Goal: Task Accomplishment & Management: Manage account settings

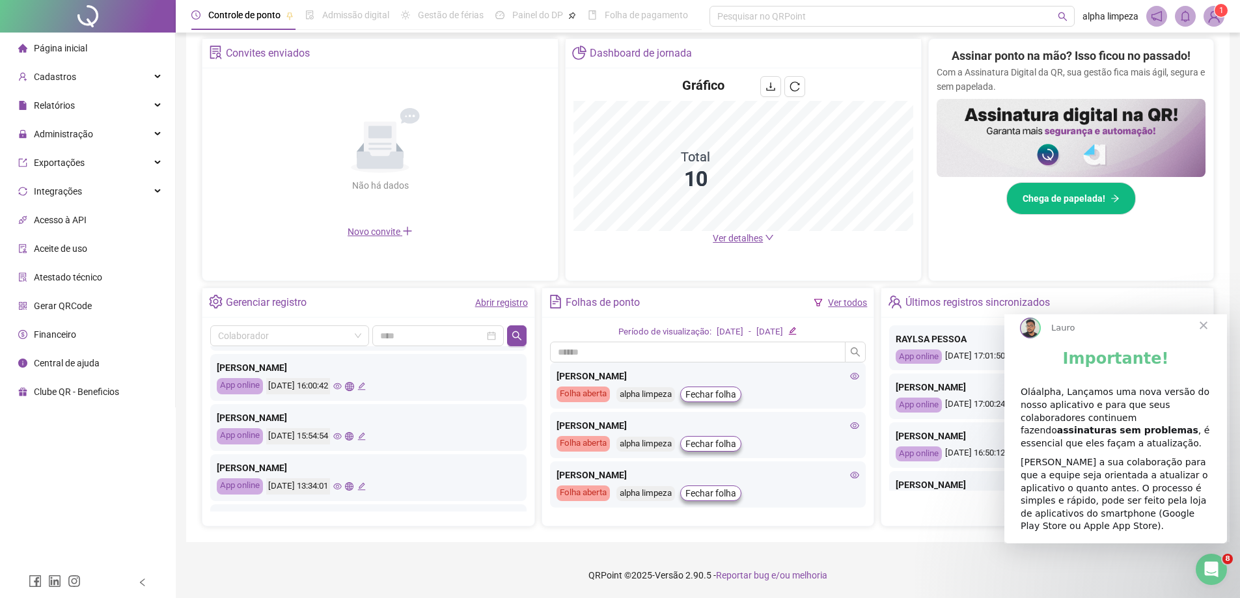
click at [1200, 334] on span "Fechar" at bounding box center [1203, 325] width 47 height 47
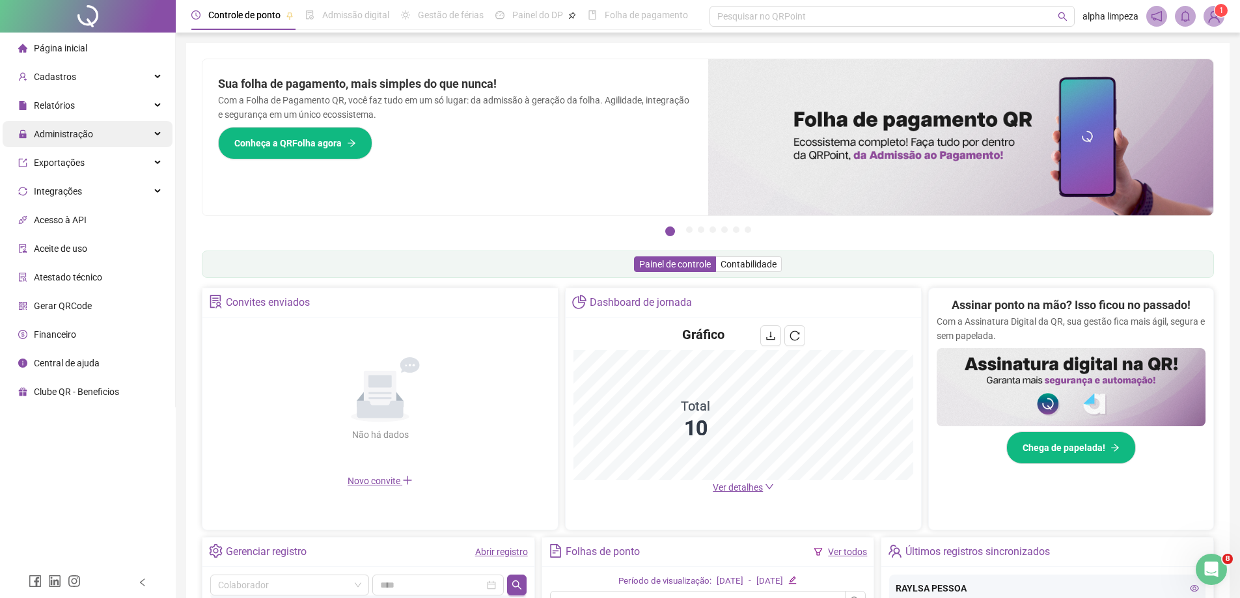
click at [137, 135] on div "Administração" at bounding box center [88, 134] width 170 height 26
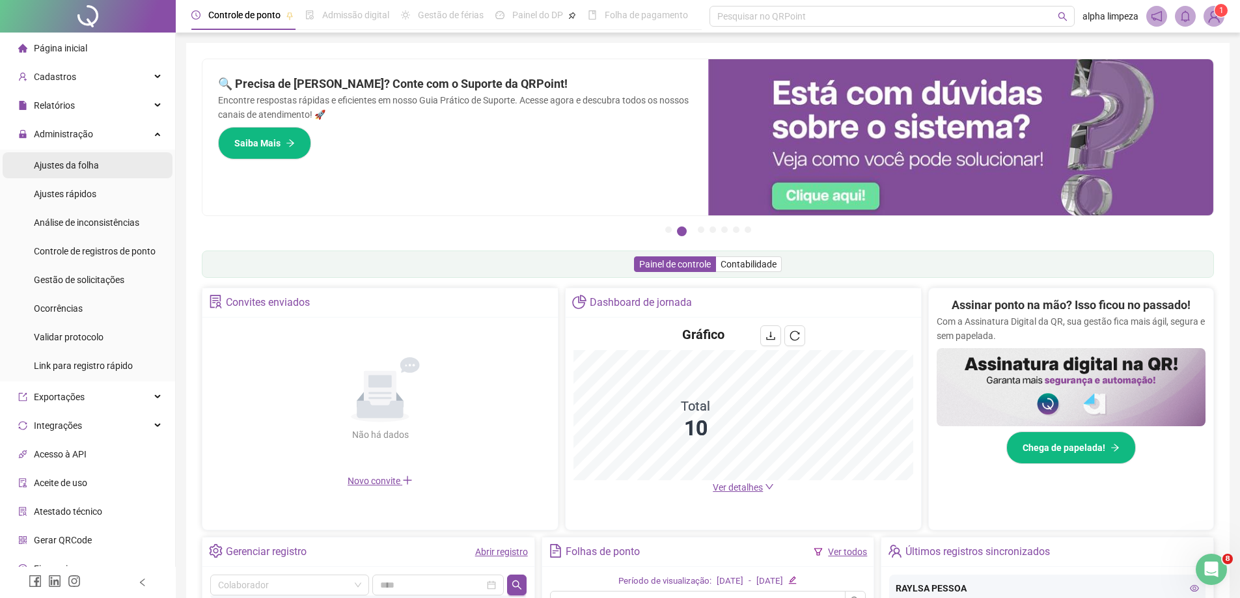
click at [107, 165] on li "Ajustes da folha" at bounding box center [88, 165] width 170 height 26
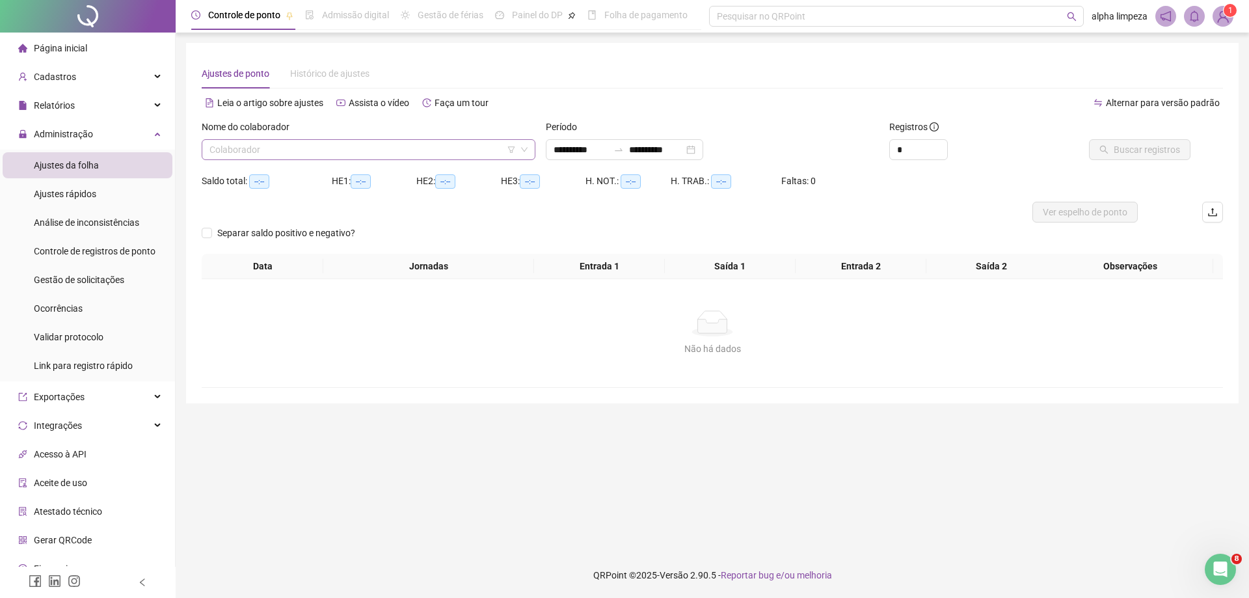
click at [483, 152] on input "search" at bounding box center [363, 150] width 306 height 20
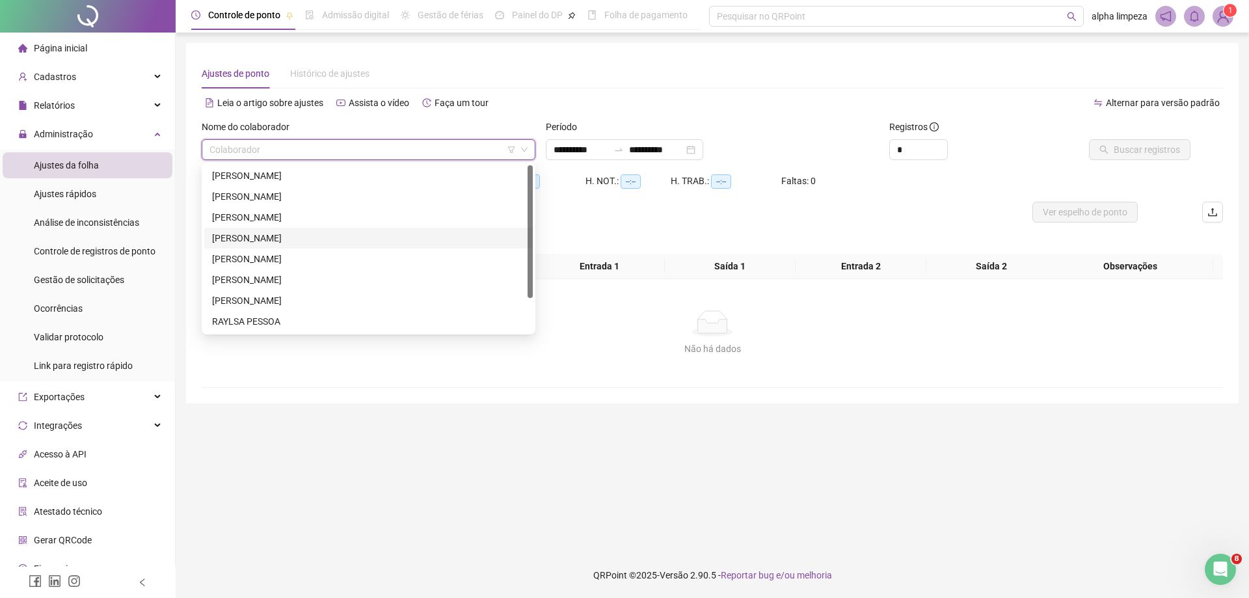
drag, startPoint x: 349, startPoint y: 238, endPoint x: 1132, endPoint y: 113, distance: 792.6
click at [349, 238] on div "[PERSON_NAME]" at bounding box center [368, 238] width 313 height 14
click at [1162, 147] on span "Buscar registros" at bounding box center [1147, 150] width 66 height 14
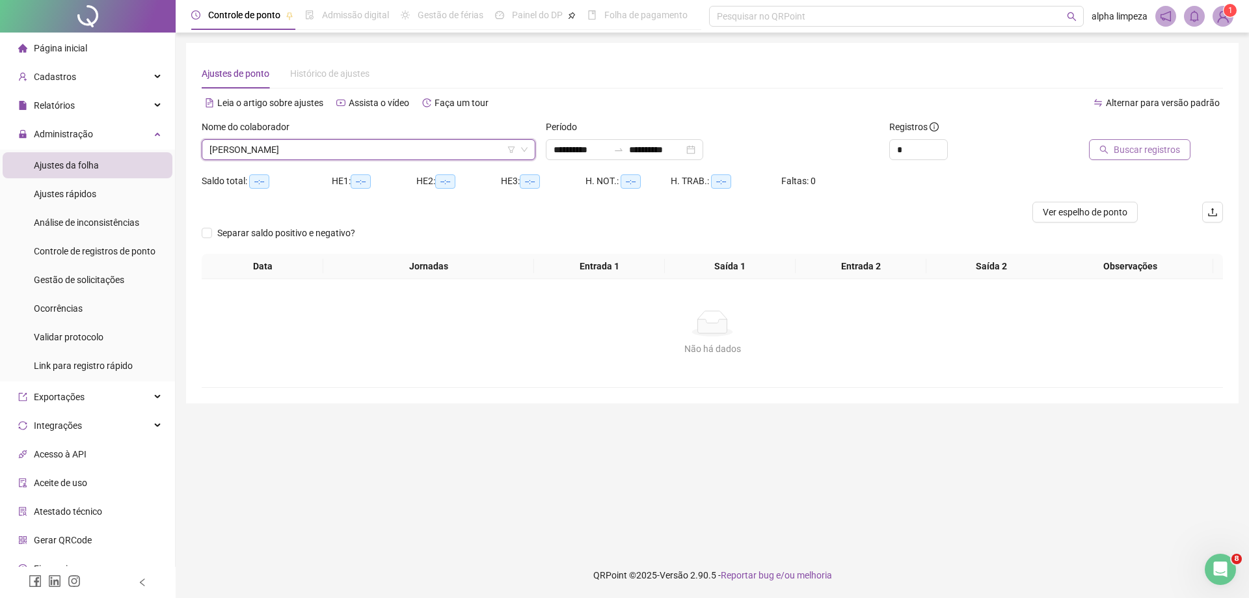
click at [1162, 147] on div "Buscando registros Os registros de ponto estão sendo buscados... OK" at bounding box center [624, 299] width 1249 height 598
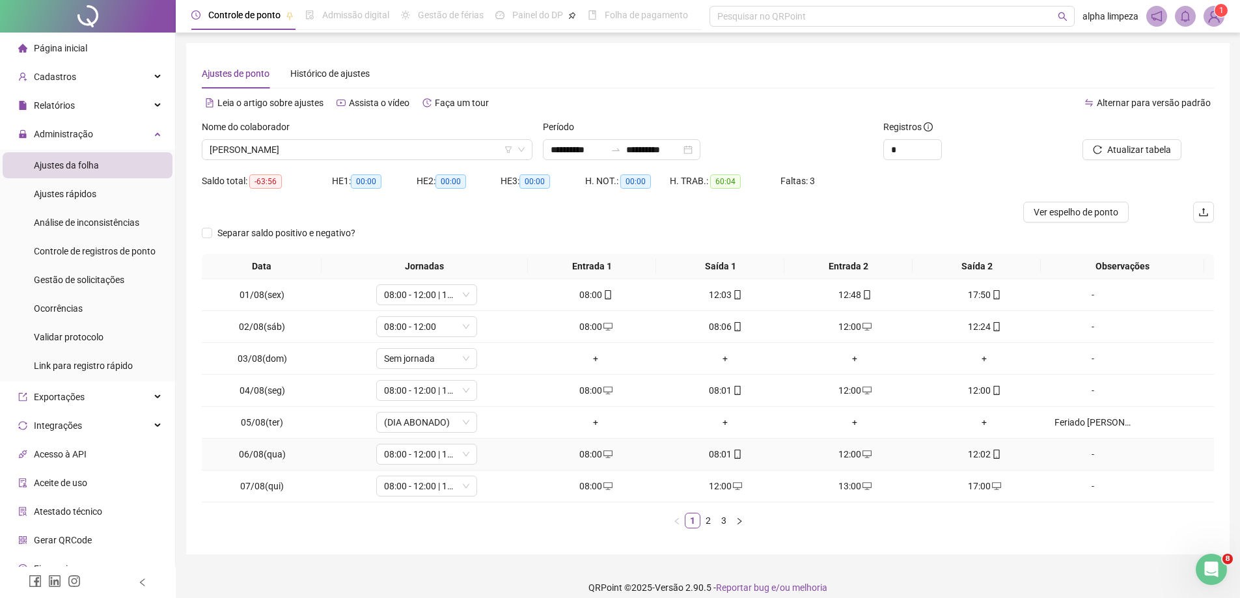
scroll to position [12, 0]
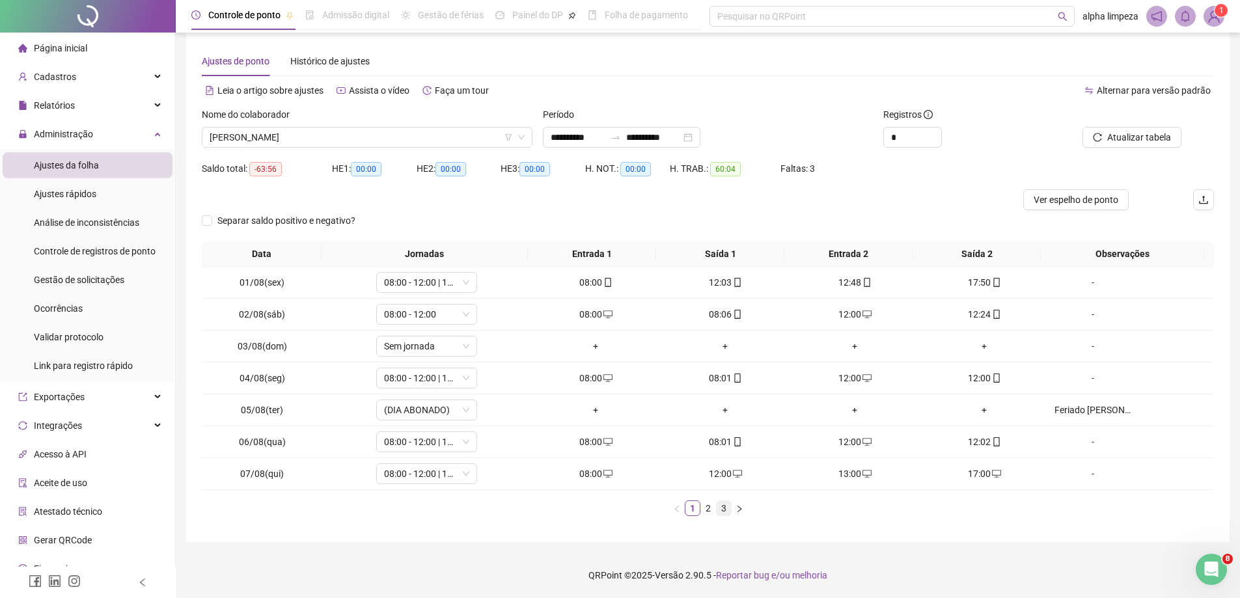
click at [722, 512] on link "3" at bounding box center [723, 508] width 14 height 14
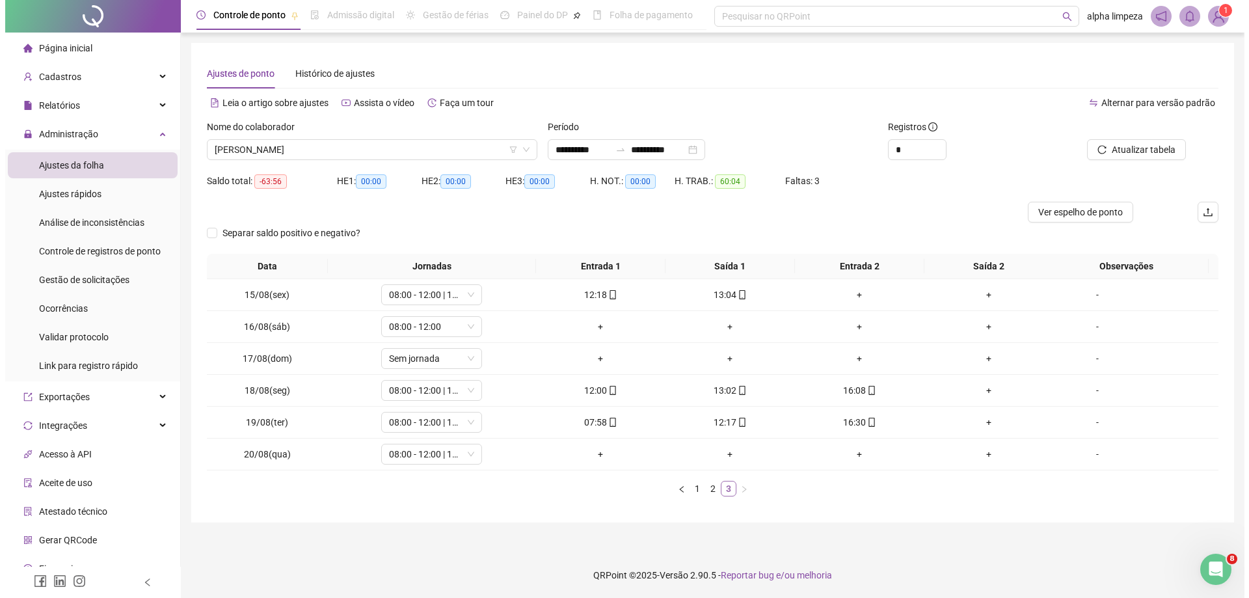
scroll to position [0, 0]
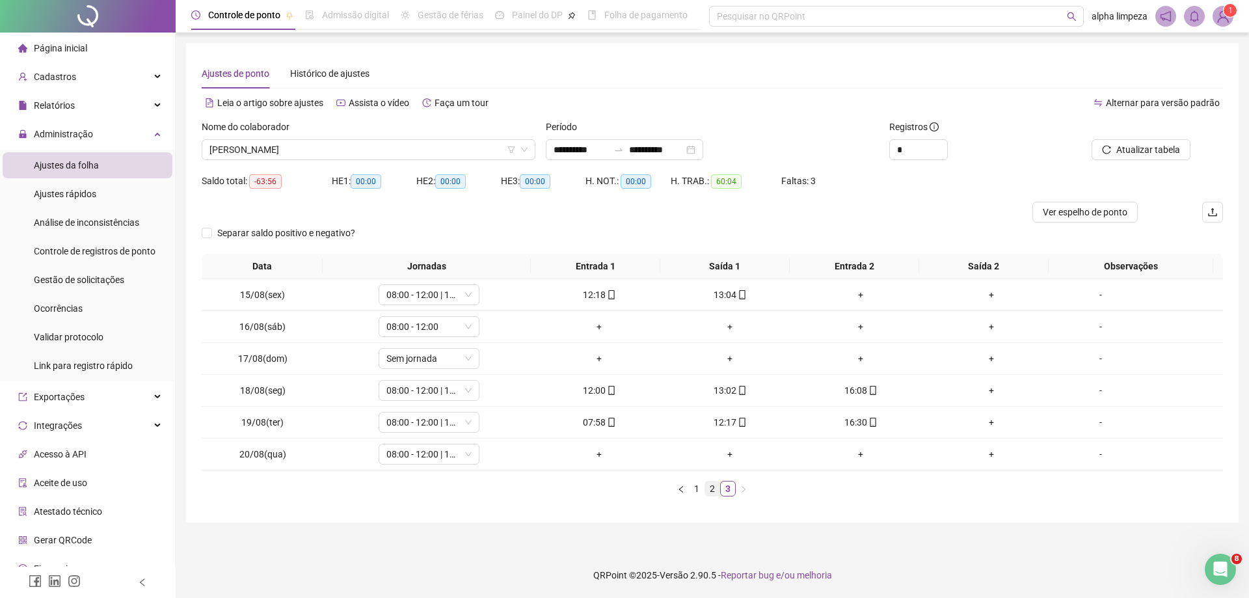
click at [714, 486] on link "2" at bounding box center [712, 489] width 14 height 14
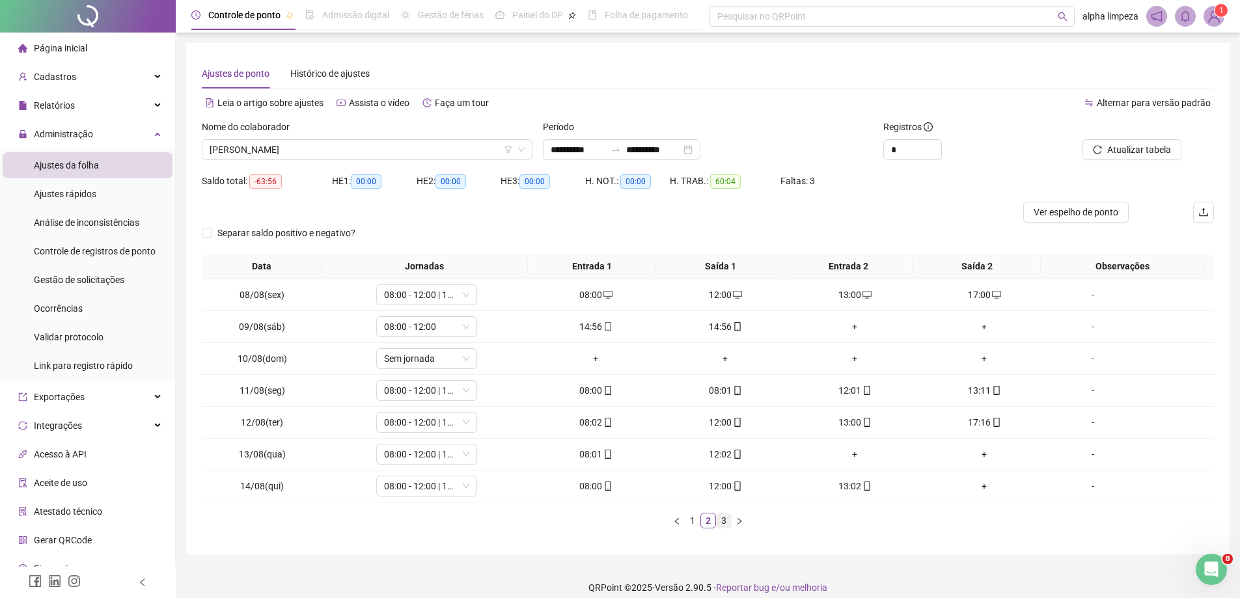
click at [726, 521] on link "3" at bounding box center [723, 520] width 14 height 14
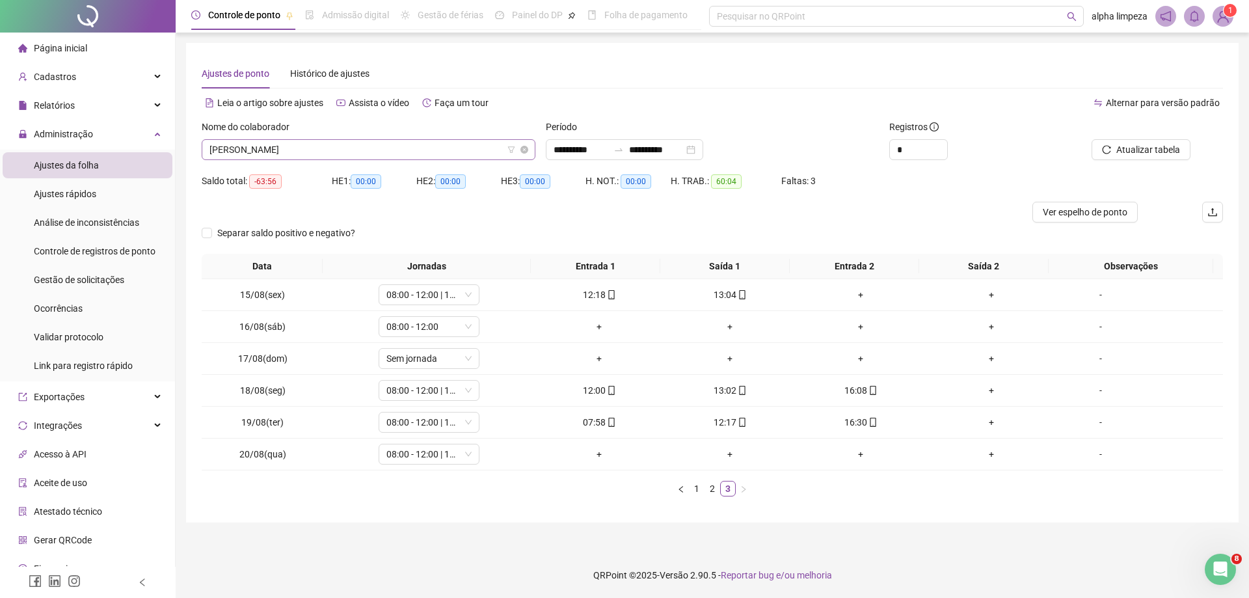
click at [359, 154] on span "[PERSON_NAME]" at bounding box center [369, 150] width 318 height 20
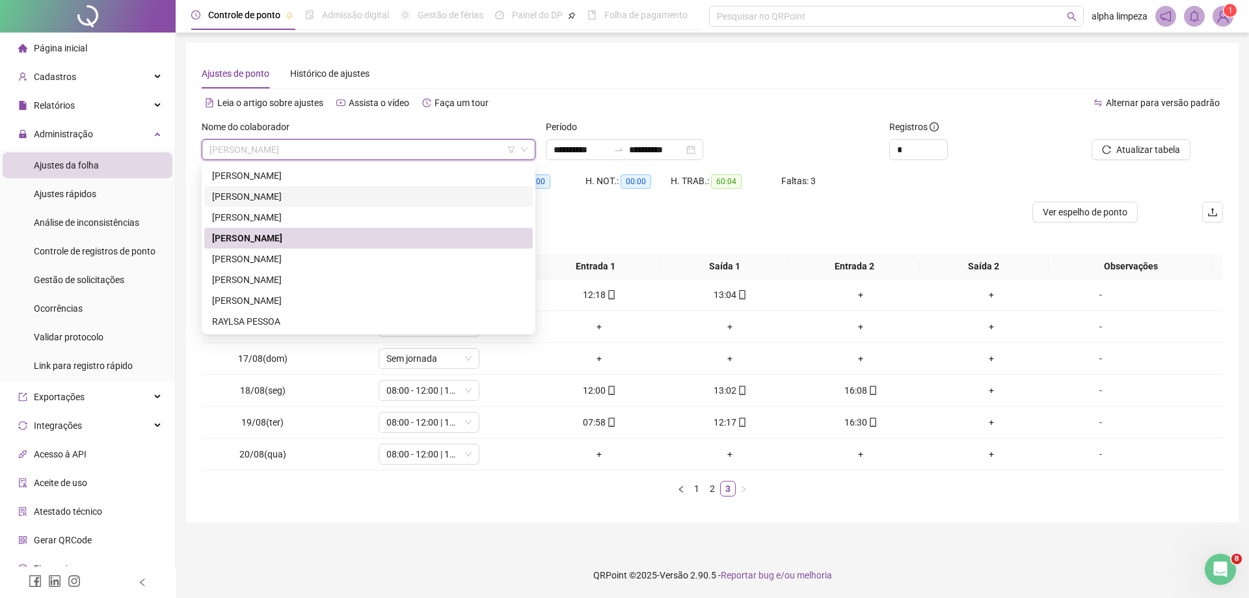
click at [330, 196] on div "[PERSON_NAME]" at bounding box center [368, 196] width 313 height 14
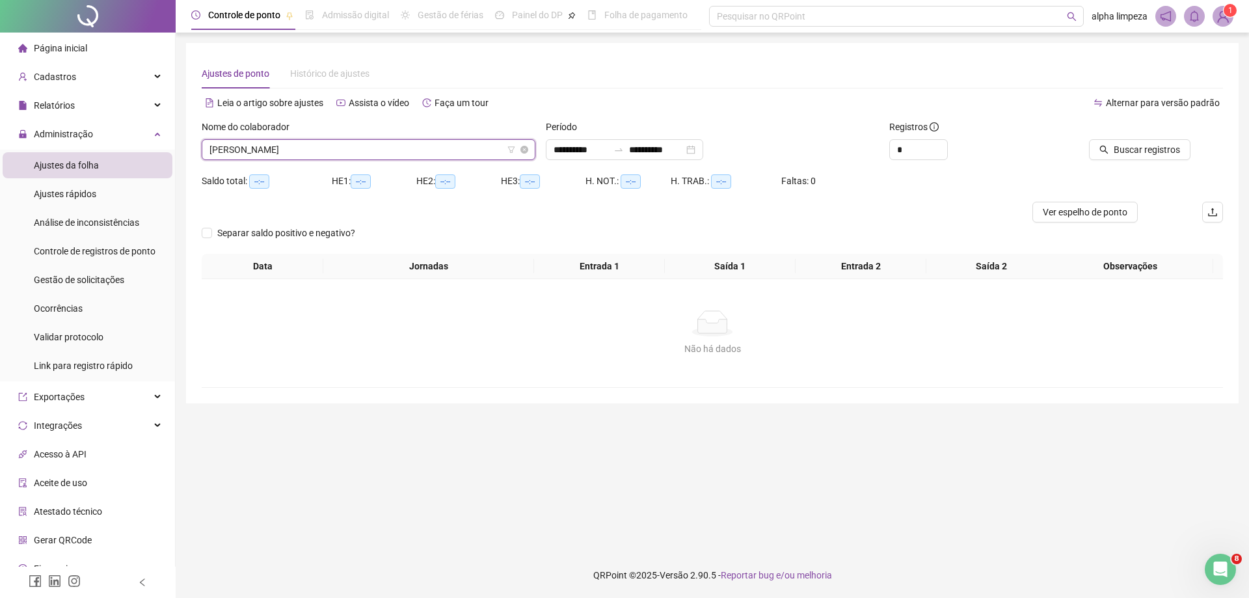
click at [346, 146] on span "[PERSON_NAME]" at bounding box center [369, 150] width 318 height 20
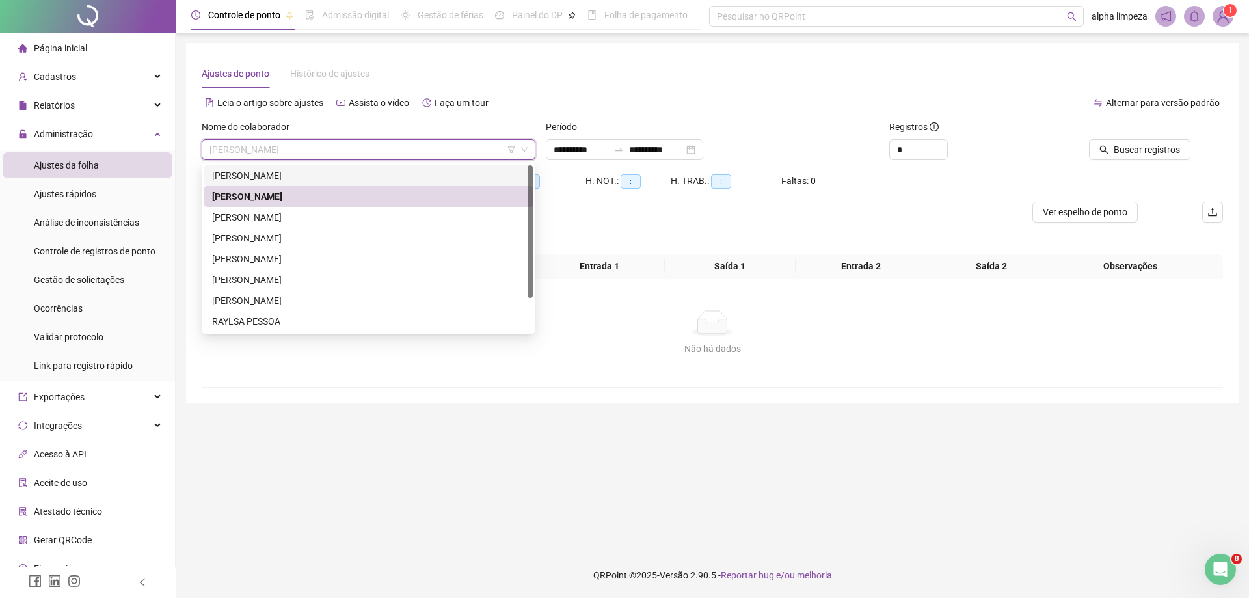
click at [327, 174] on div "[PERSON_NAME]" at bounding box center [368, 176] width 313 height 14
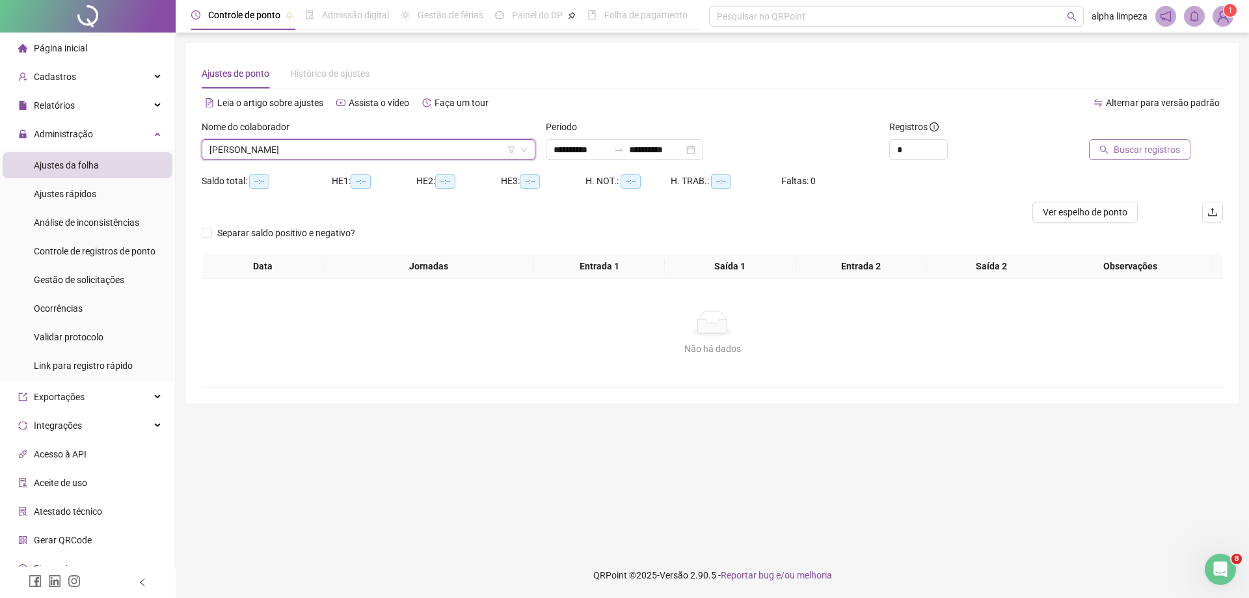
click at [1153, 151] on span "Buscar registros" at bounding box center [1147, 150] width 66 height 14
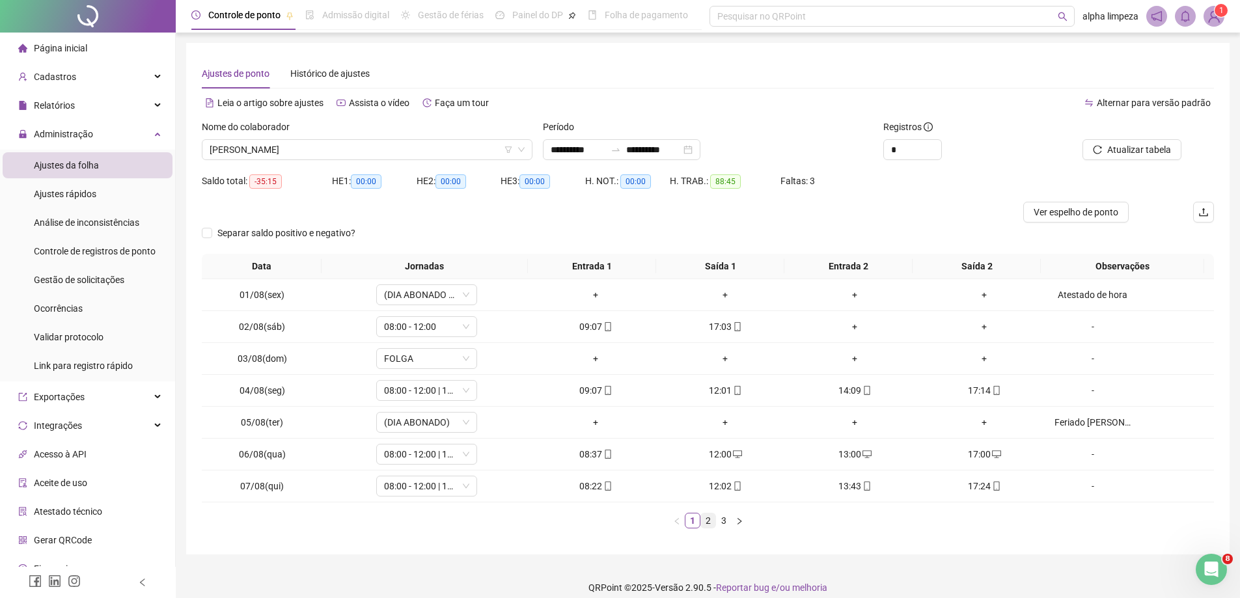
click at [709, 515] on link "2" at bounding box center [708, 520] width 14 height 14
click at [725, 517] on link "3" at bounding box center [723, 520] width 14 height 14
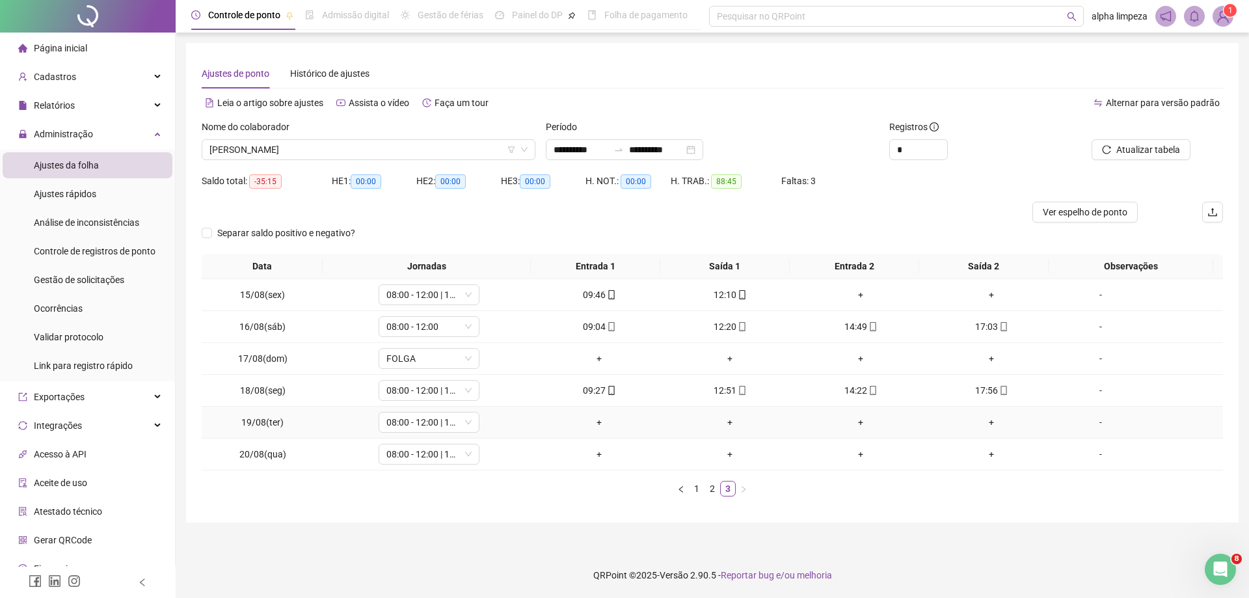
click at [1093, 424] on div "-" at bounding box center [1101, 422] width 77 height 14
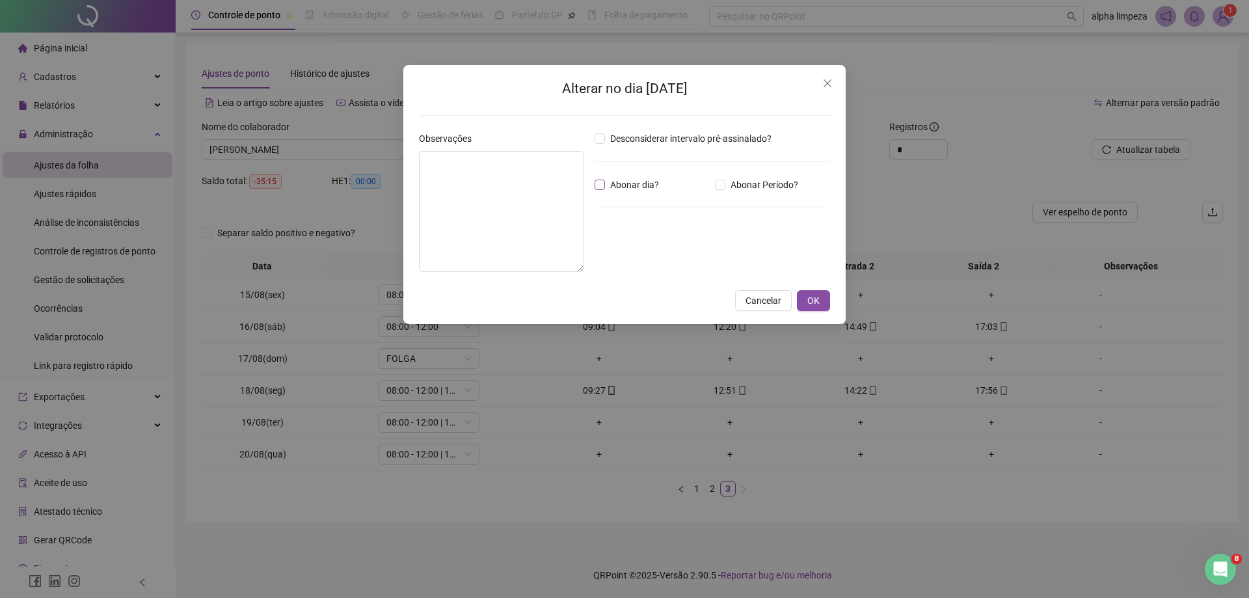
click at [607, 184] on span "Abonar dia?" at bounding box center [634, 185] width 59 height 14
click at [552, 187] on textarea at bounding box center [501, 211] width 165 height 121
type textarea "**********"
click at [811, 295] on span "OK" at bounding box center [814, 300] width 12 height 14
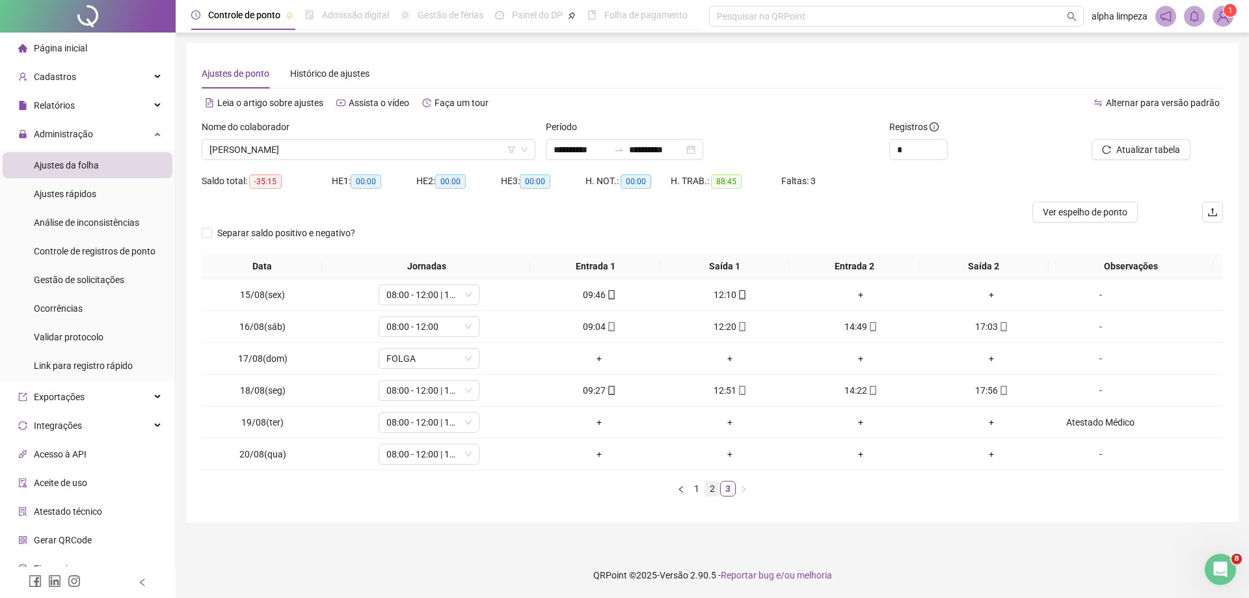
click at [713, 493] on link "2" at bounding box center [712, 489] width 14 height 14
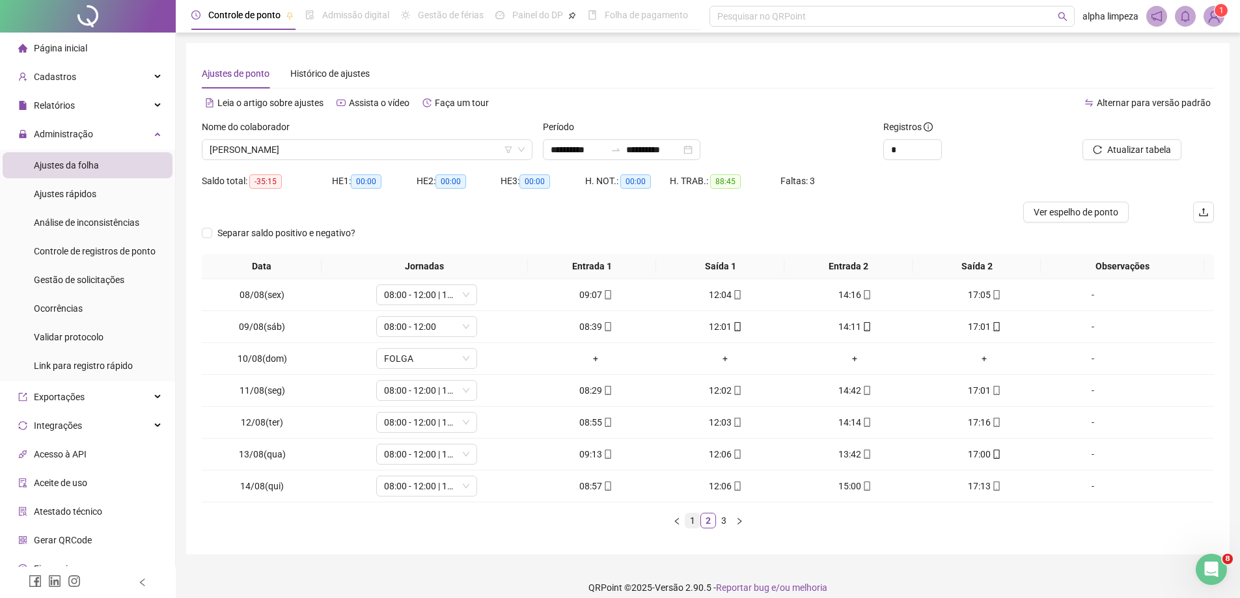
click at [696, 527] on link "1" at bounding box center [692, 520] width 14 height 14
click at [710, 523] on link "2" at bounding box center [708, 520] width 14 height 14
click at [720, 524] on link "3" at bounding box center [723, 520] width 14 height 14
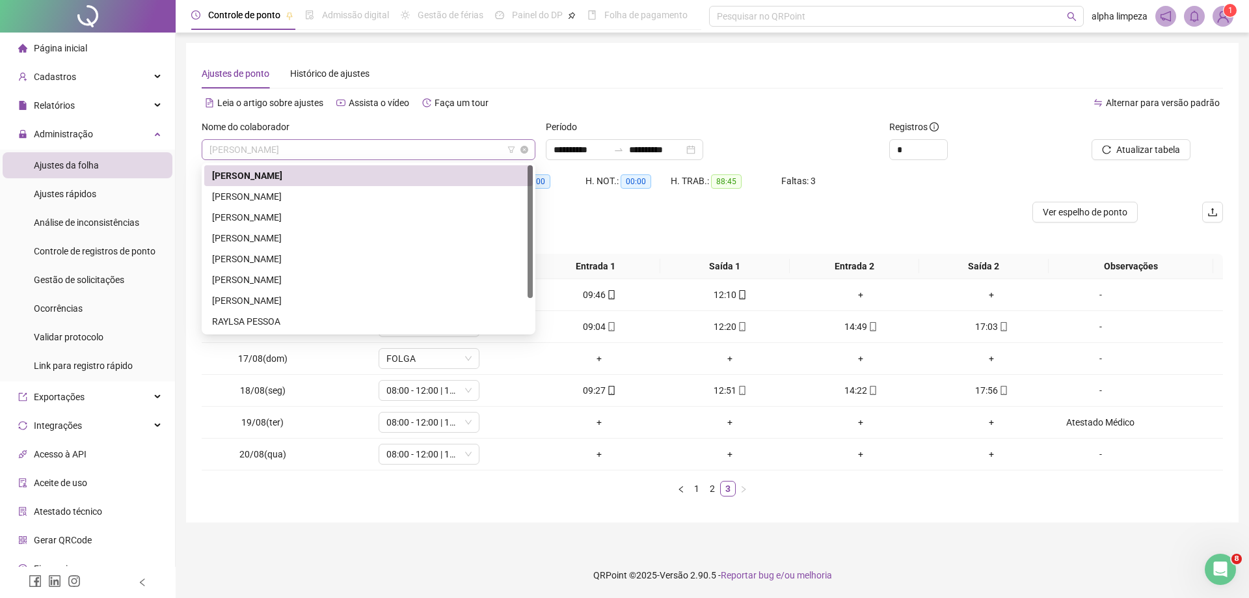
click at [416, 152] on span "[PERSON_NAME]" at bounding box center [369, 150] width 318 height 20
click at [345, 212] on div "[PERSON_NAME]" at bounding box center [368, 217] width 313 height 14
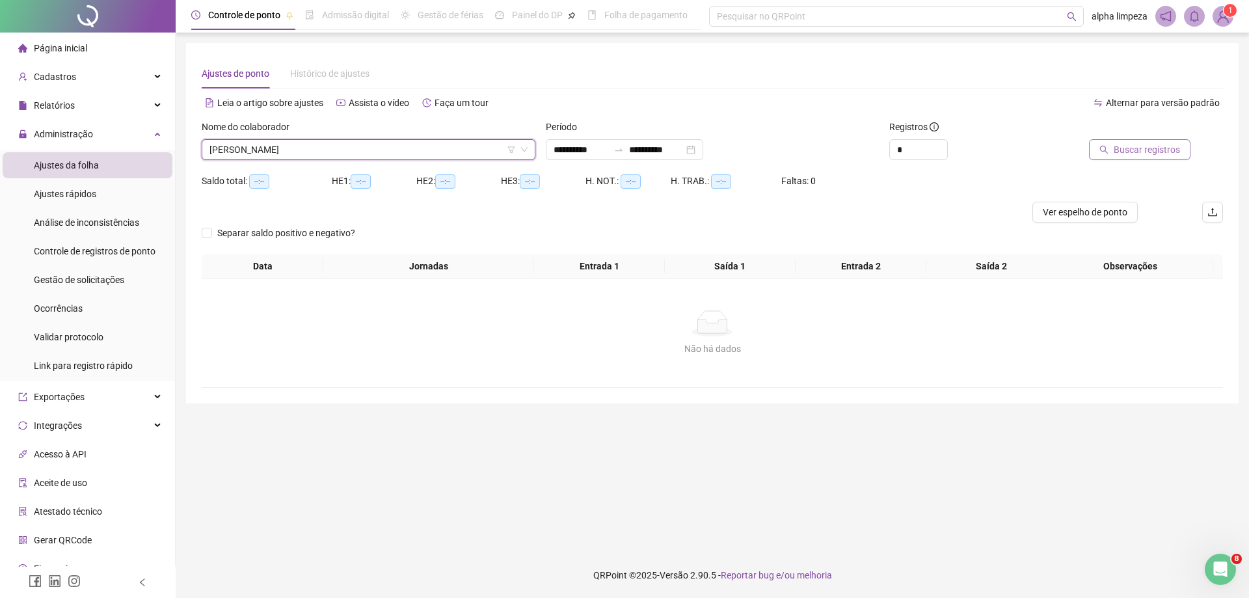
click at [1148, 150] on span "Buscar registros" at bounding box center [1147, 150] width 66 height 14
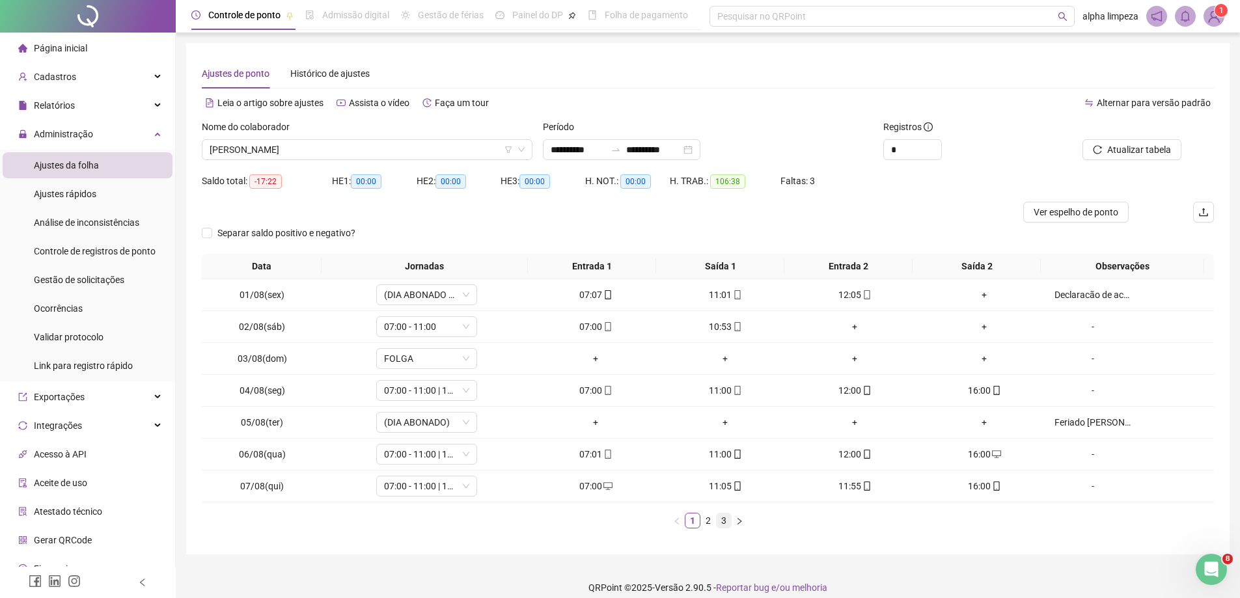
click at [722, 516] on link "3" at bounding box center [723, 520] width 14 height 14
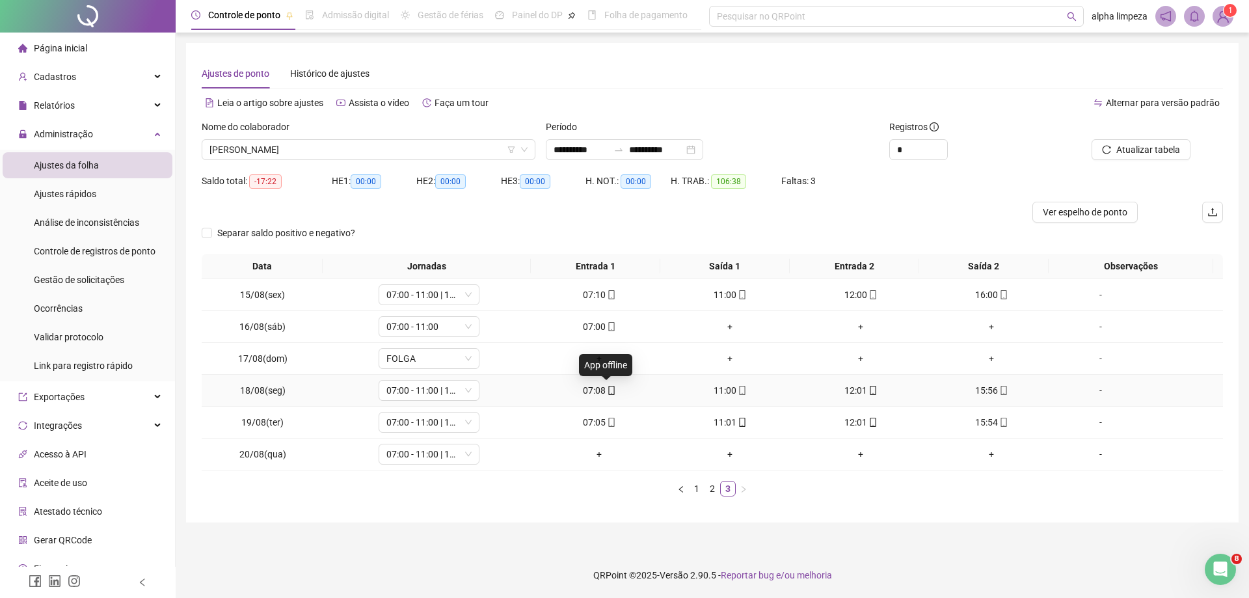
click at [608, 392] on icon "mobile" at bounding box center [611, 390] width 9 height 9
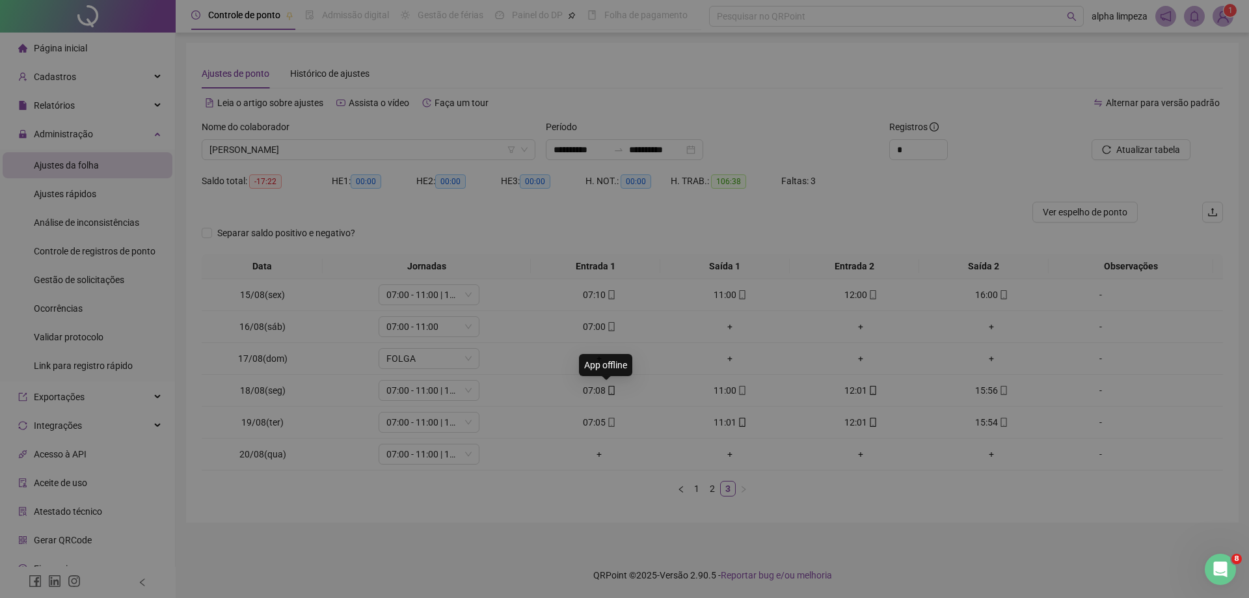
type input "**********"
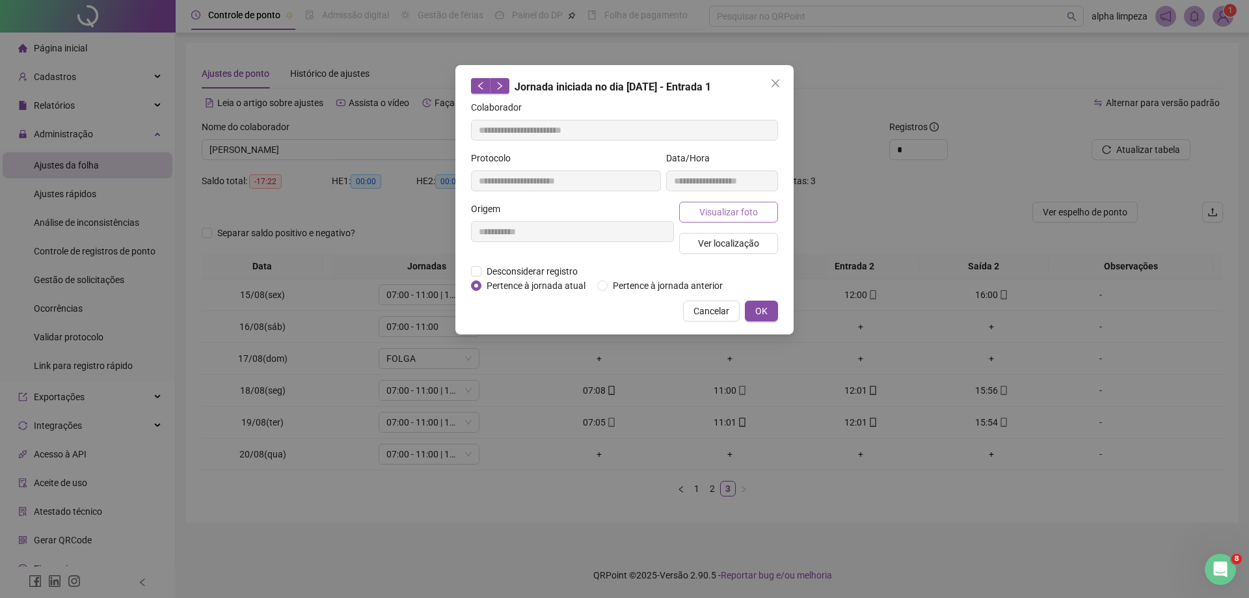
click at [731, 216] on span "Visualizar foto" at bounding box center [729, 212] width 59 height 14
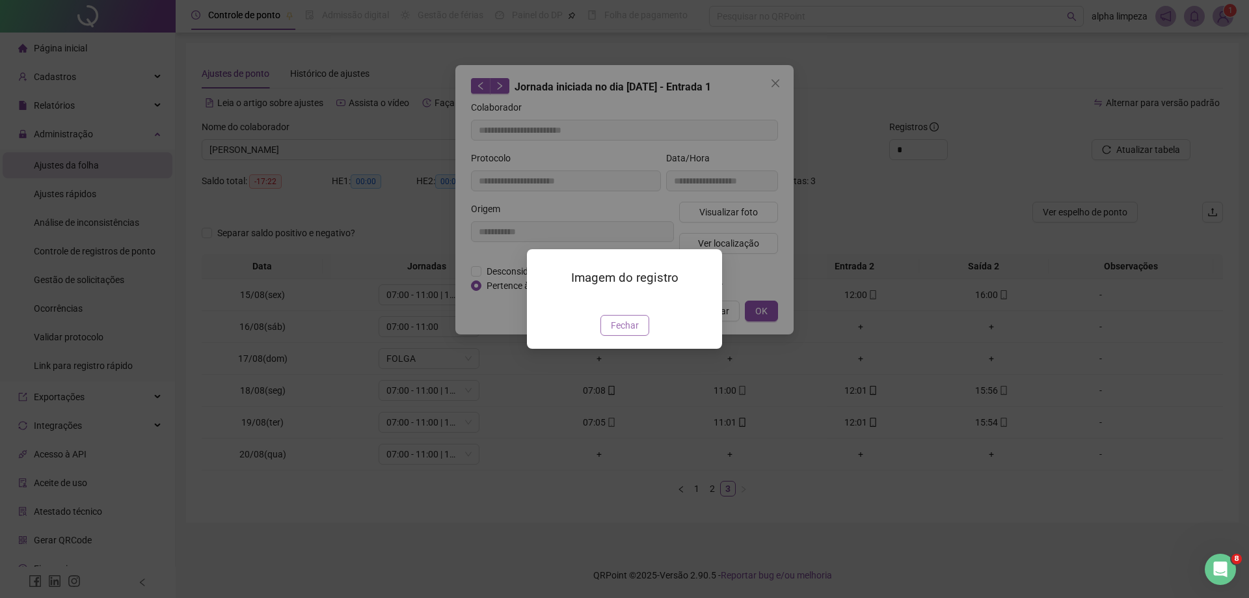
click at [622, 336] on button "Fechar" at bounding box center [625, 325] width 49 height 21
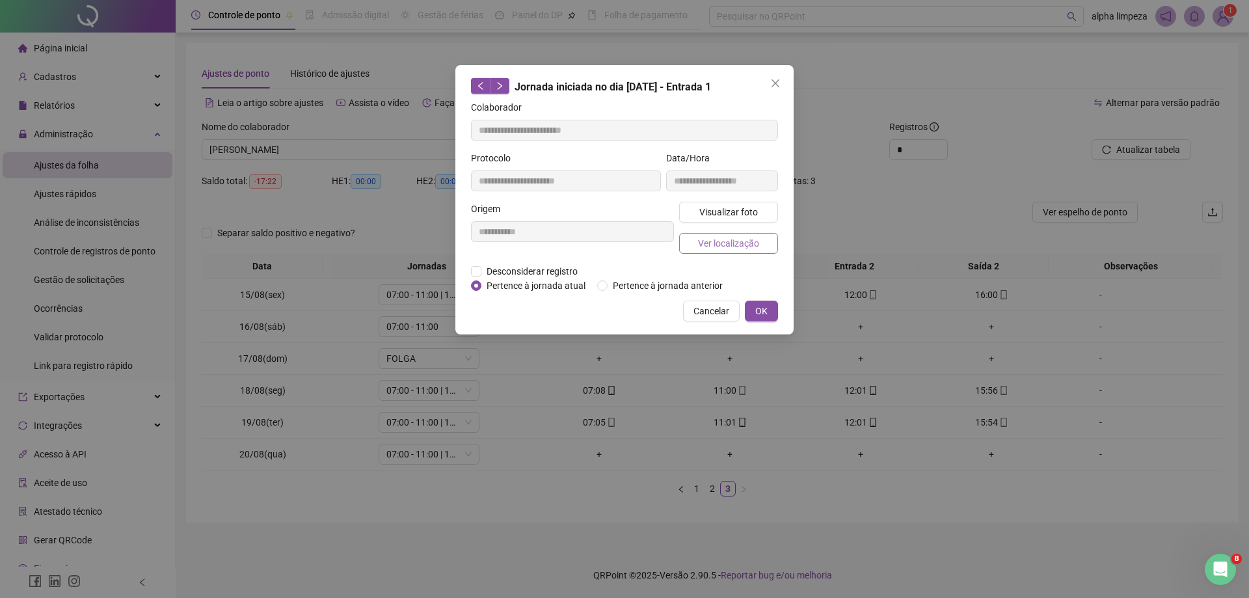
click at [749, 246] on span "Ver localização" at bounding box center [728, 243] width 61 height 14
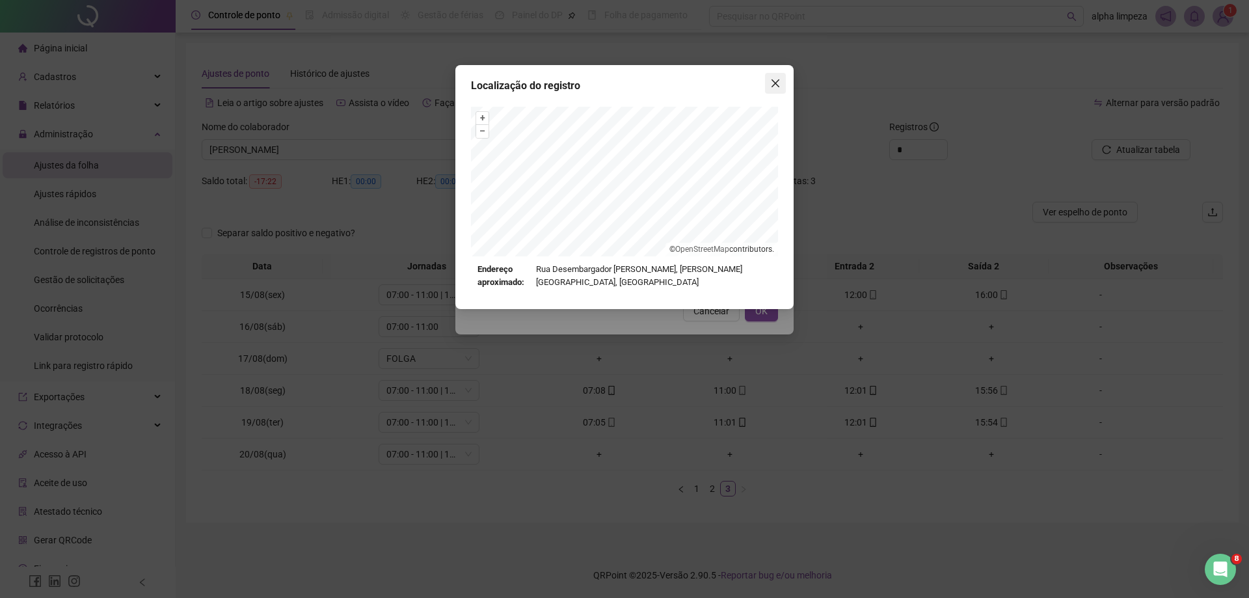
click at [781, 86] on span "Close" at bounding box center [775, 83] width 21 height 10
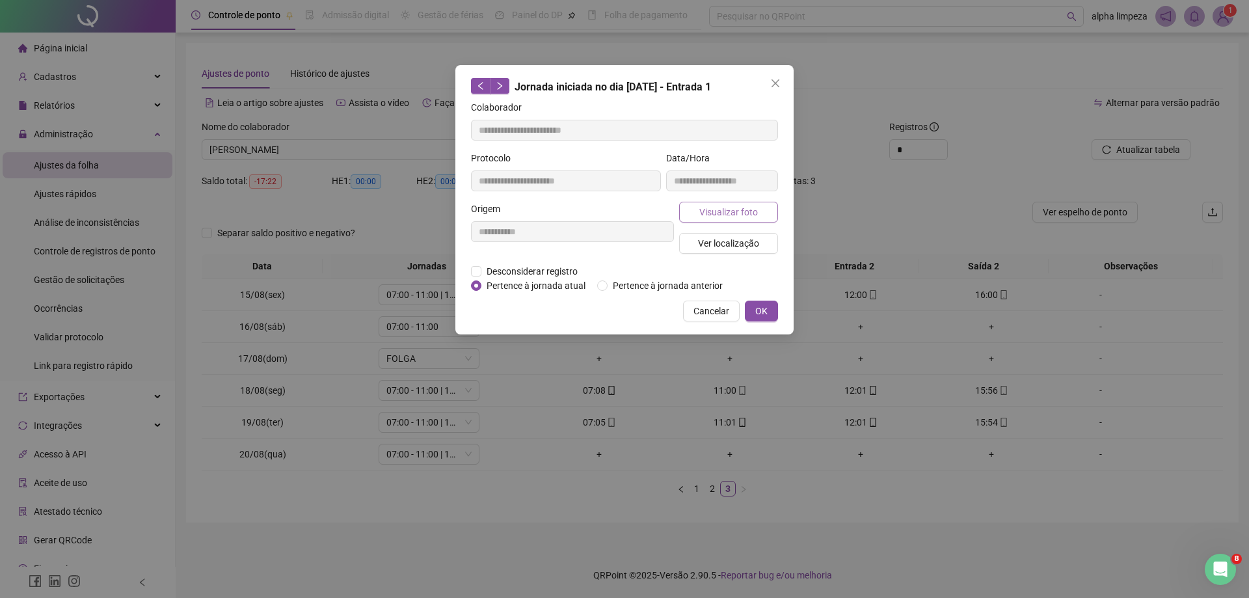
click at [746, 208] on span "Visualizar foto" at bounding box center [729, 212] width 59 height 14
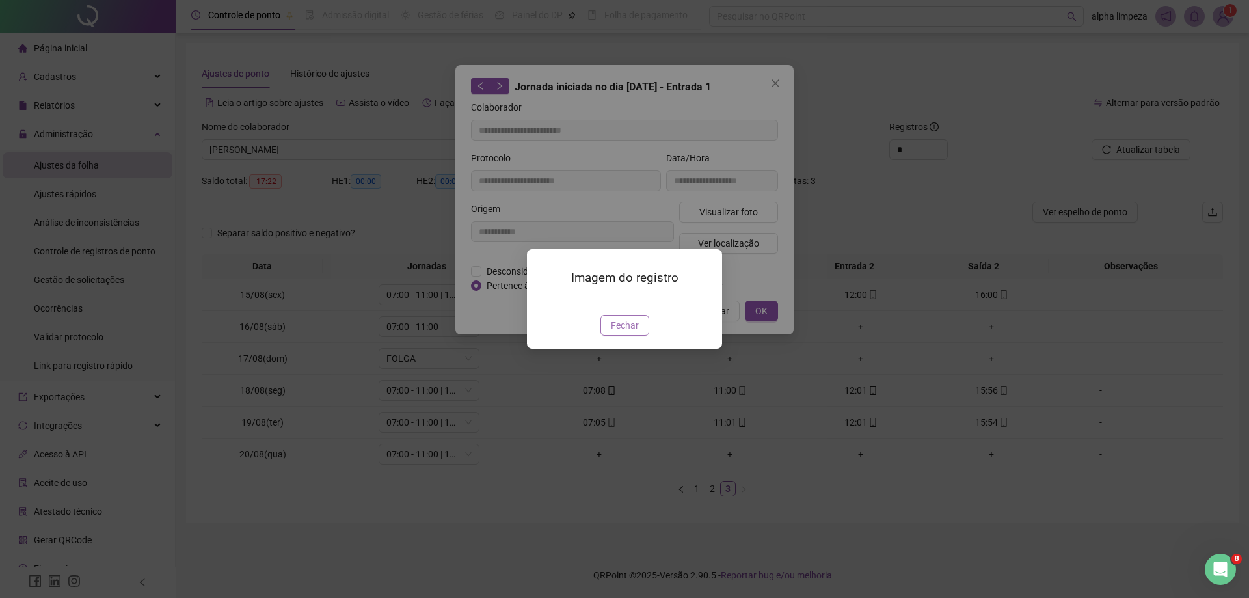
click at [637, 333] on span "Fechar" at bounding box center [625, 325] width 28 height 14
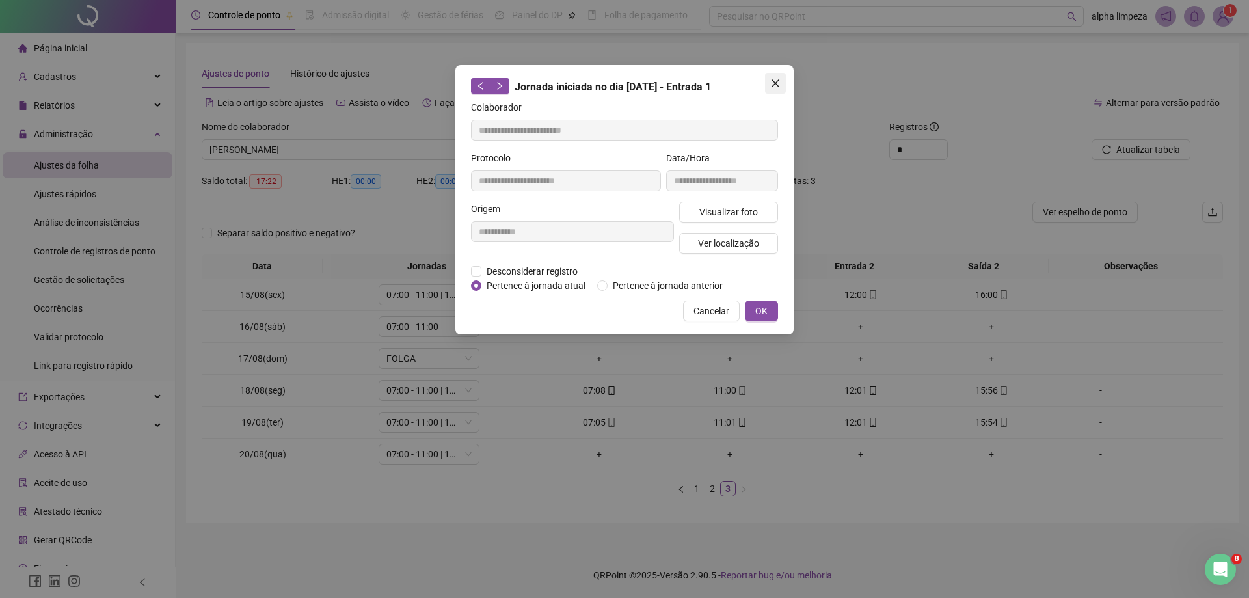
click at [780, 78] on icon "close" at bounding box center [775, 83] width 10 height 10
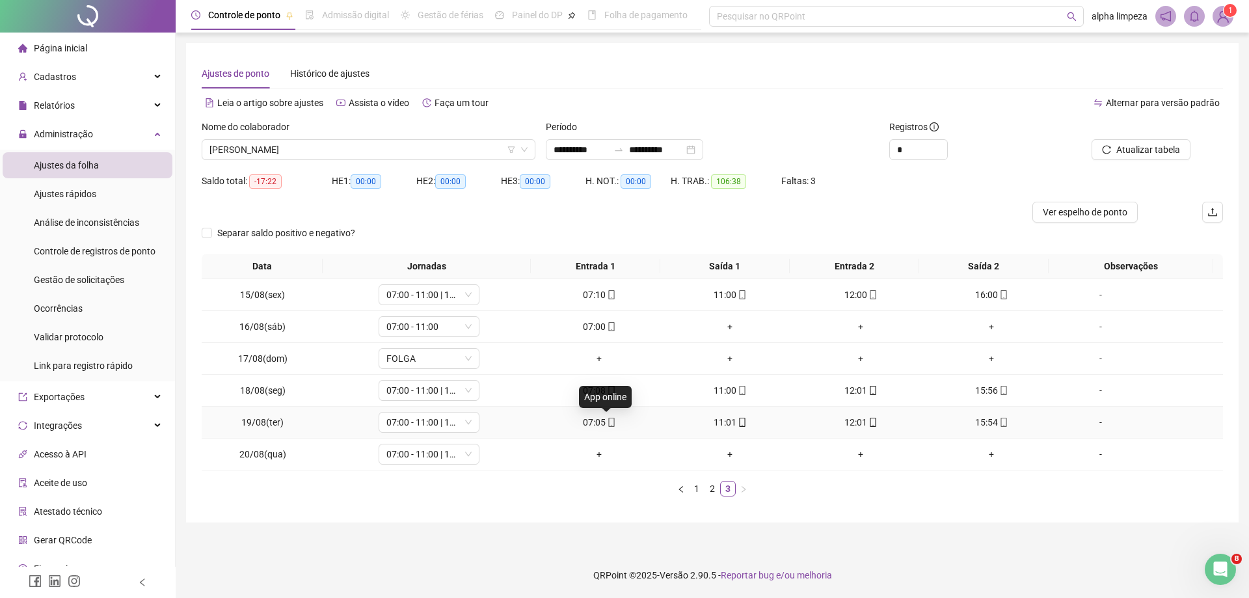
click at [607, 424] on icon "mobile" at bounding box center [611, 422] width 9 height 9
type input "**********"
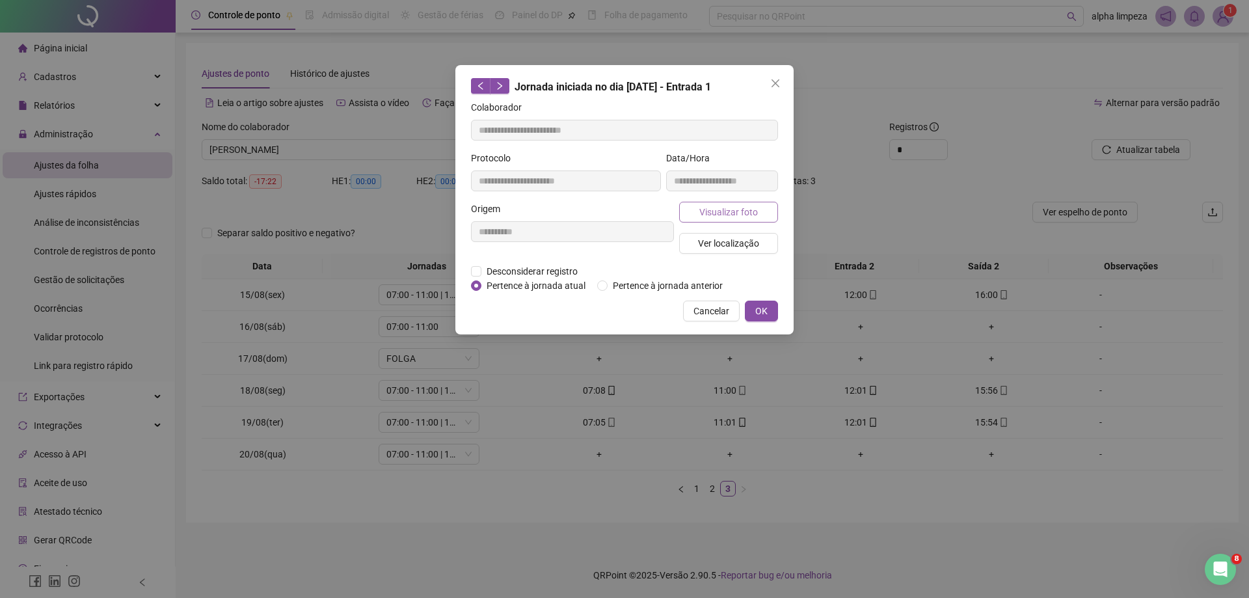
click at [751, 214] on span "Visualizar foto" at bounding box center [729, 212] width 59 height 14
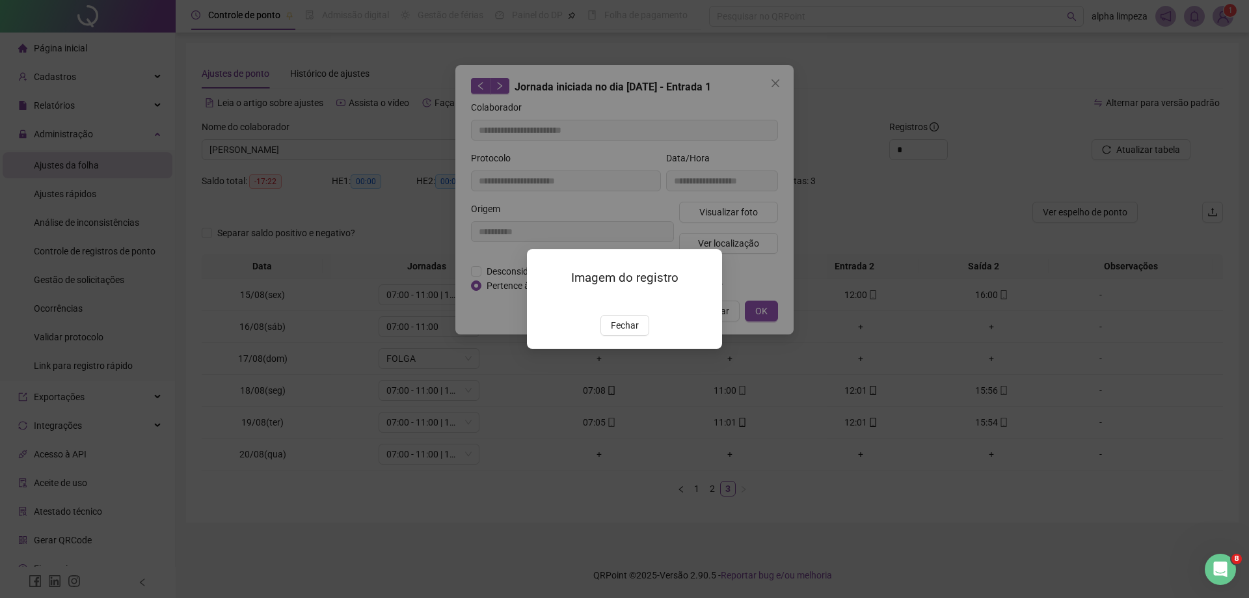
click at [627, 333] on span "Fechar" at bounding box center [625, 325] width 28 height 14
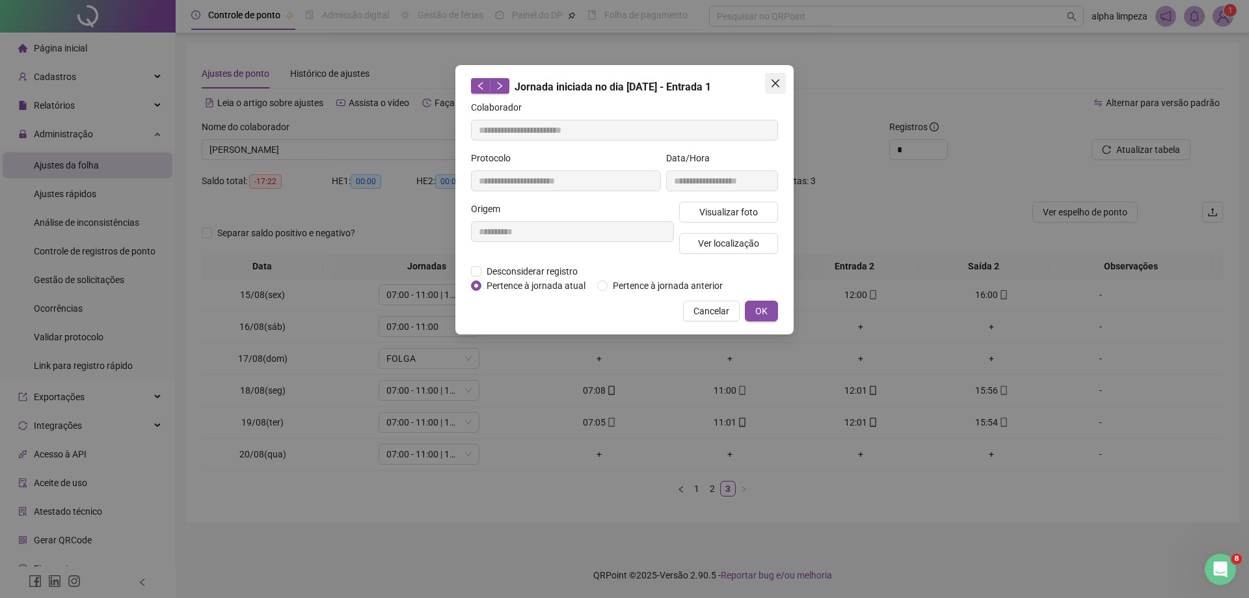
click at [773, 80] on icon "close" at bounding box center [776, 83] width 8 height 8
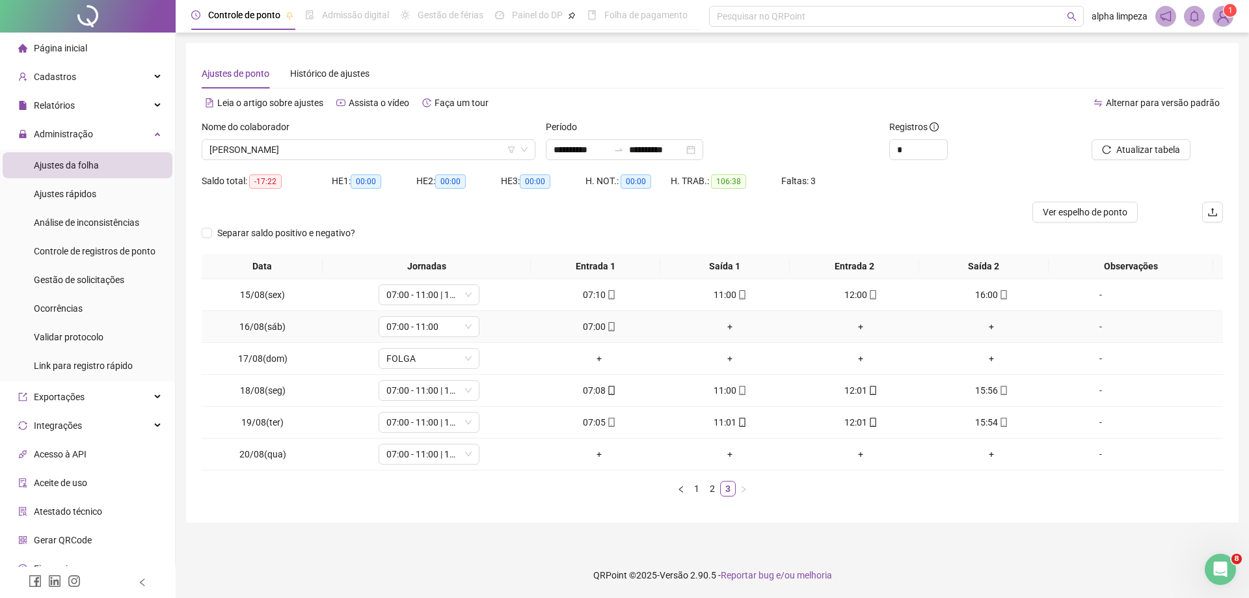
click at [607, 325] on icon "mobile" at bounding box center [611, 326] width 9 height 9
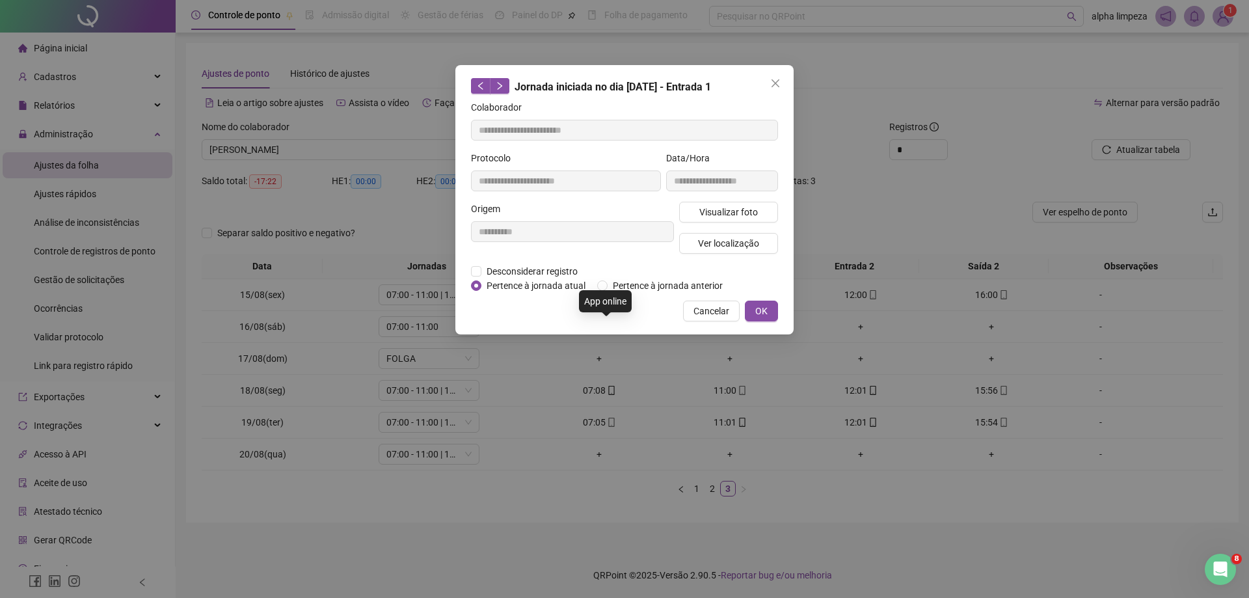
type input "**********"
click at [731, 215] on span "Visualizar foto" at bounding box center [729, 212] width 59 height 14
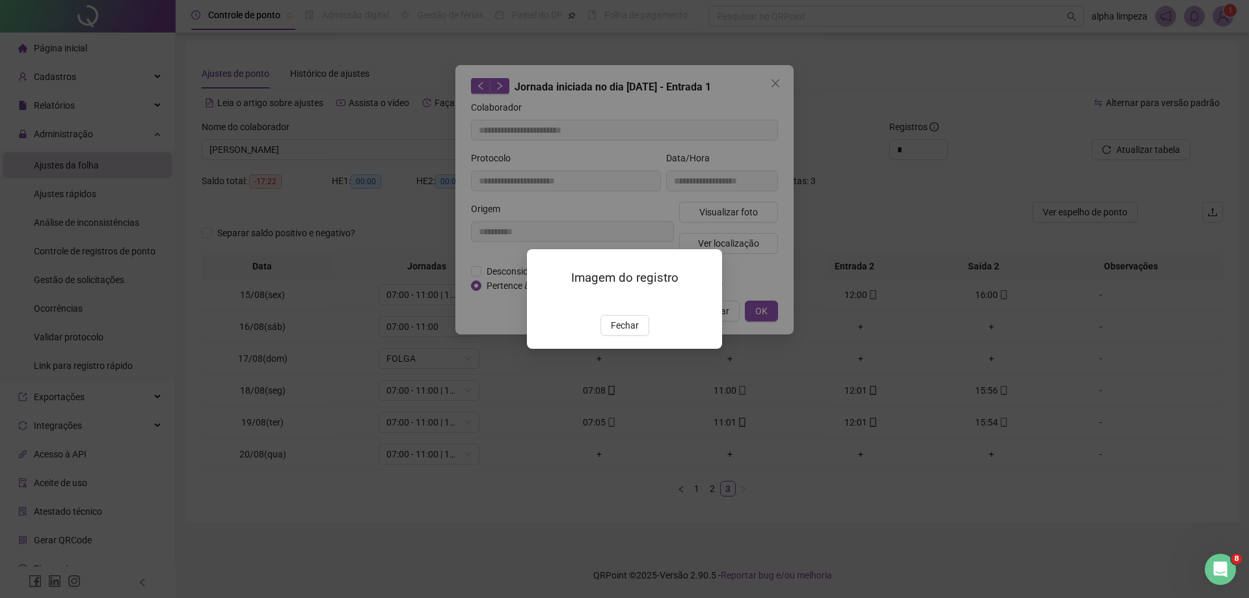
drag, startPoint x: 626, startPoint y: 404, endPoint x: 670, endPoint y: 318, distance: 97.2
click at [627, 333] on span "Fechar" at bounding box center [625, 325] width 28 height 14
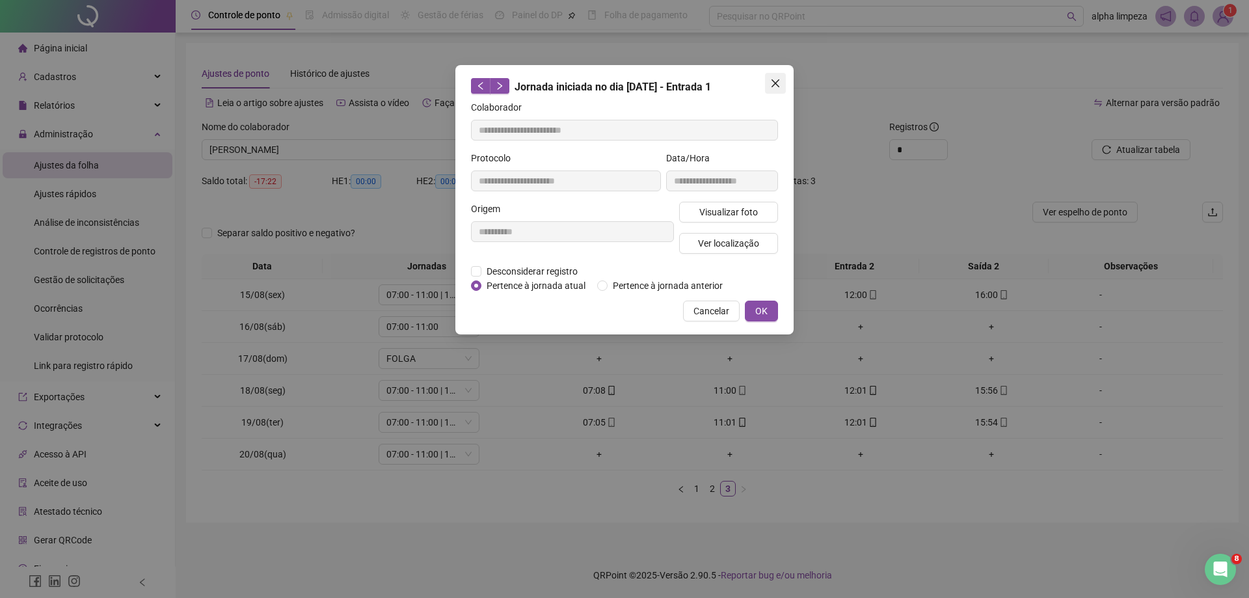
click at [775, 88] on button "Close" at bounding box center [775, 83] width 21 height 21
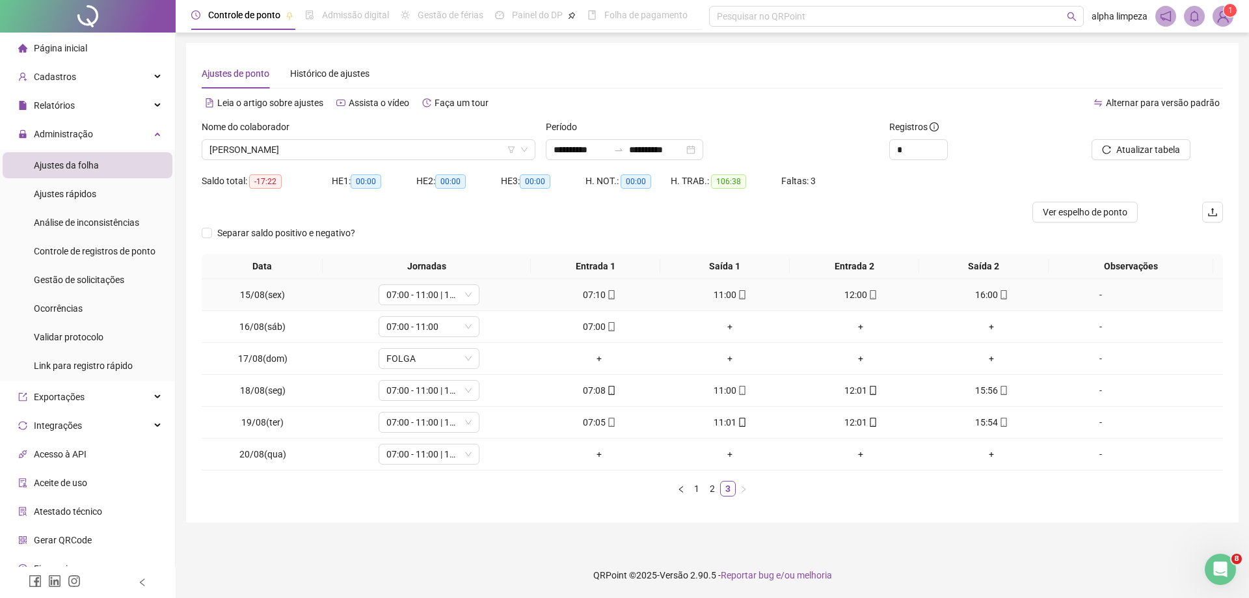
click at [607, 292] on icon "mobile" at bounding box center [611, 294] width 9 height 9
type input "**********"
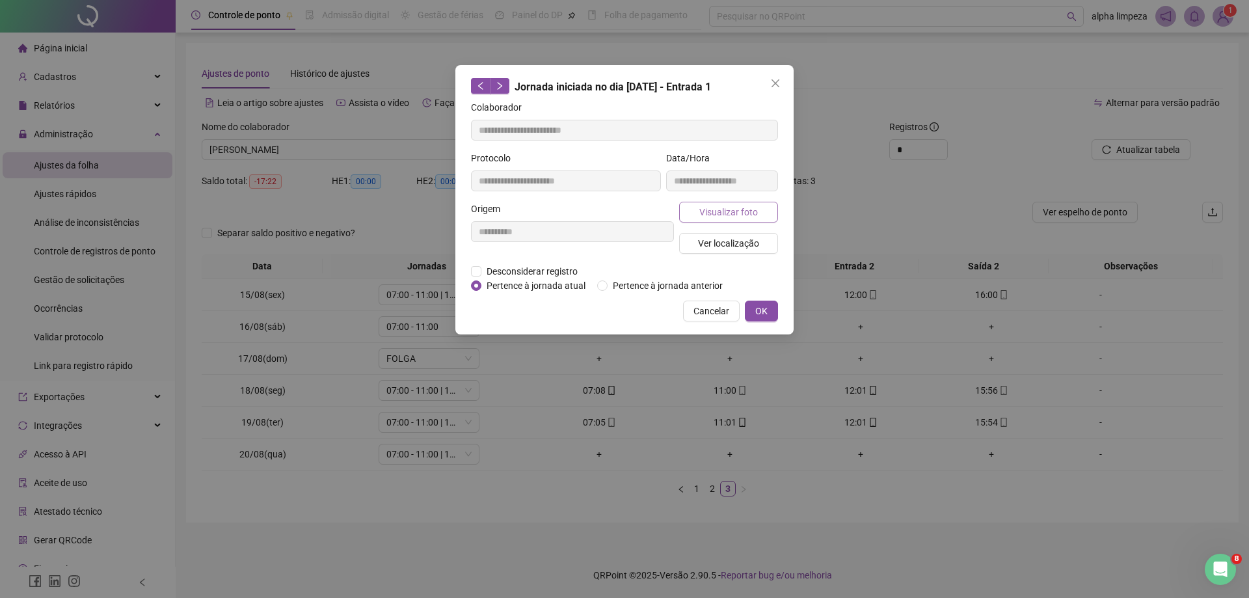
click at [714, 207] on span "Visualizar foto" at bounding box center [729, 212] width 59 height 14
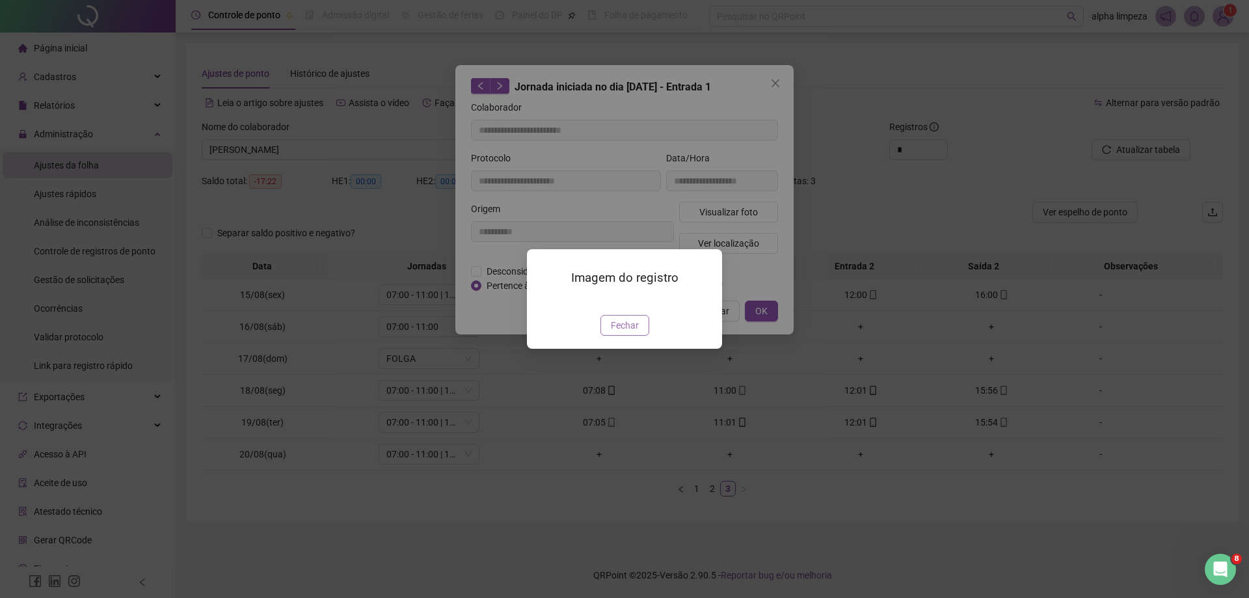
click at [631, 333] on span "Fechar" at bounding box center [625, 325] width 28 height 14
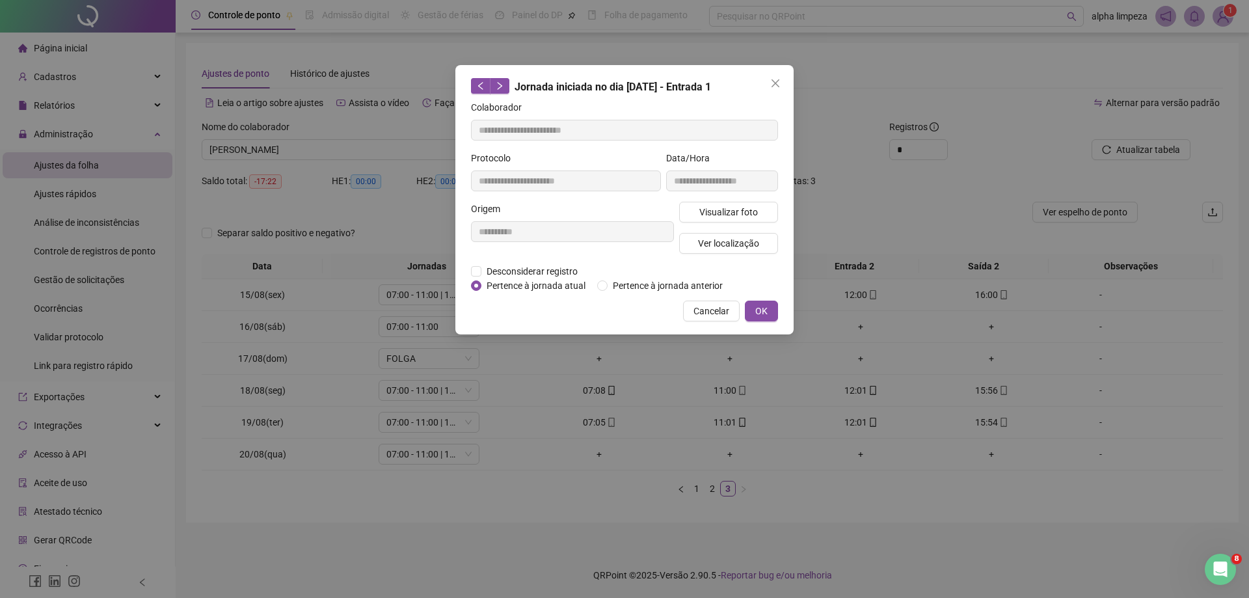
click at [772, 77] on button "Close" at bounding box center [775, 83] width 21 height 21
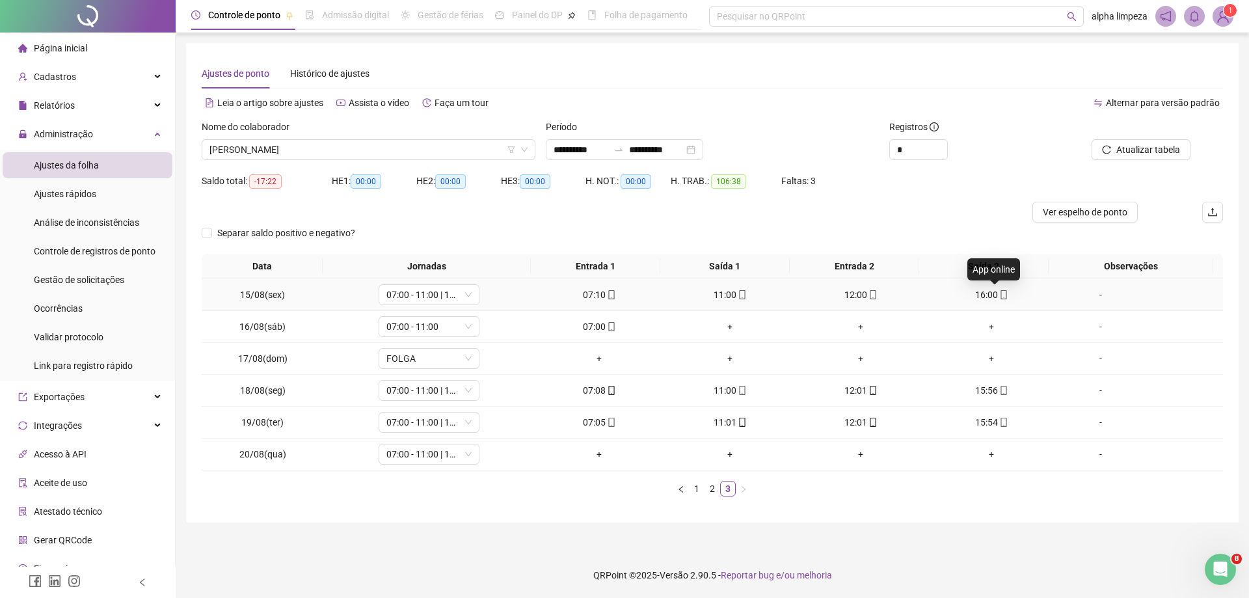
click at [999, 295] on icon "mobile" at bounding box center [1003, 294] width 9 height 9
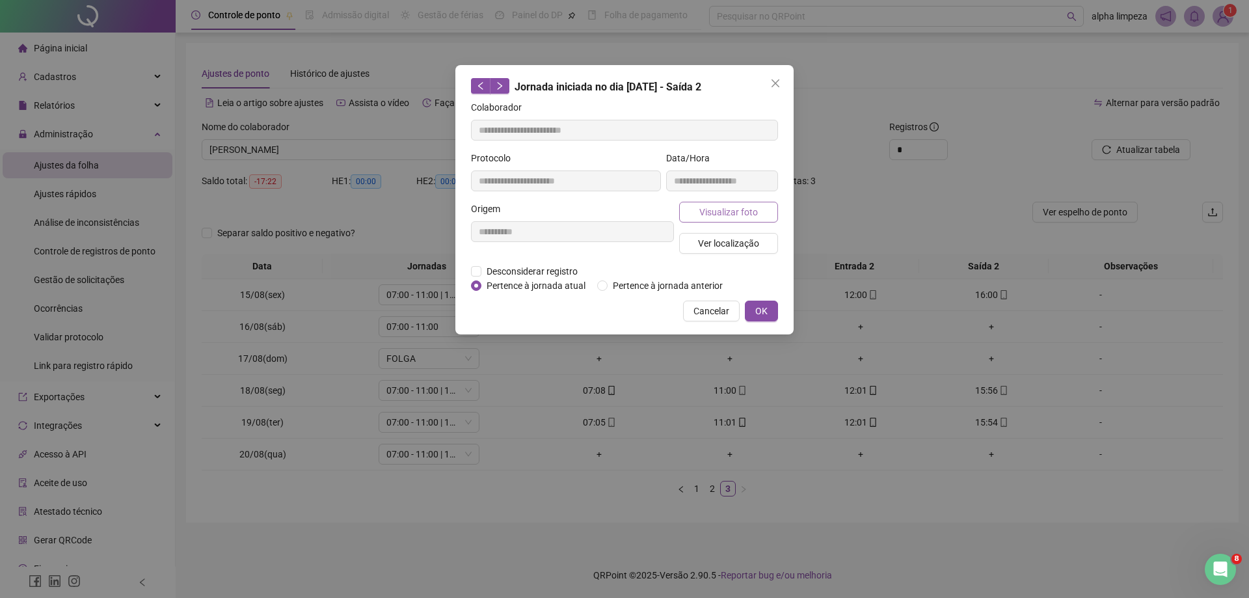
click at [772, 219] on button "Visualizar foto" at bounding box center [728, 212] width 99 height 21
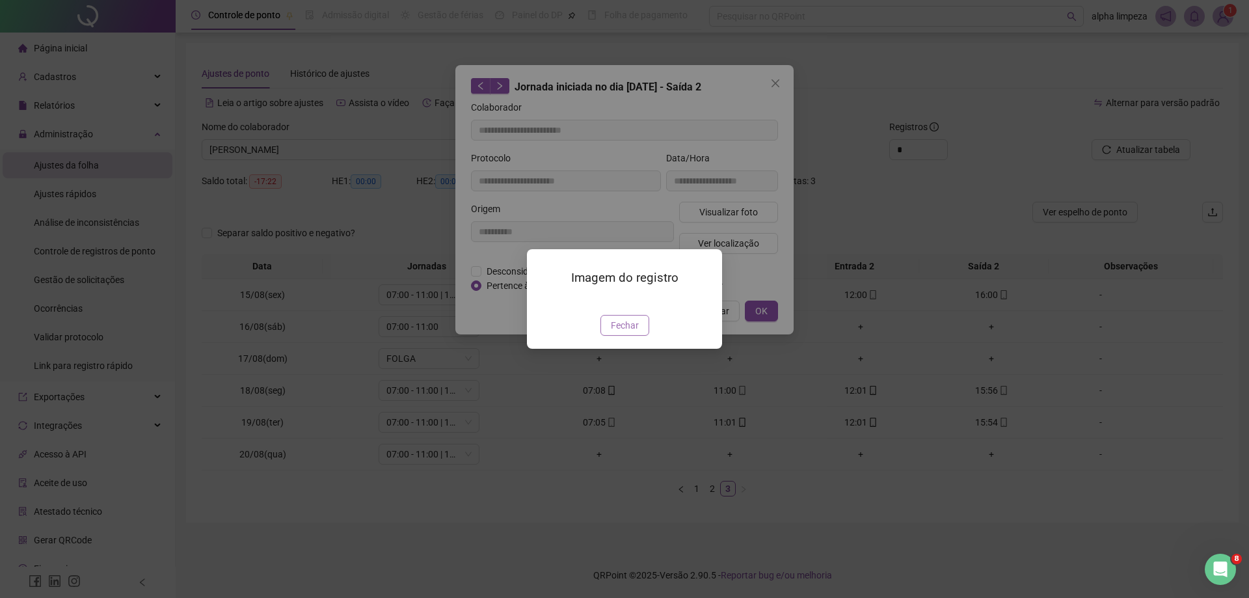
click at [636, 333] on span "Fechar" at bounding box center [625, 325] width 28 height 14
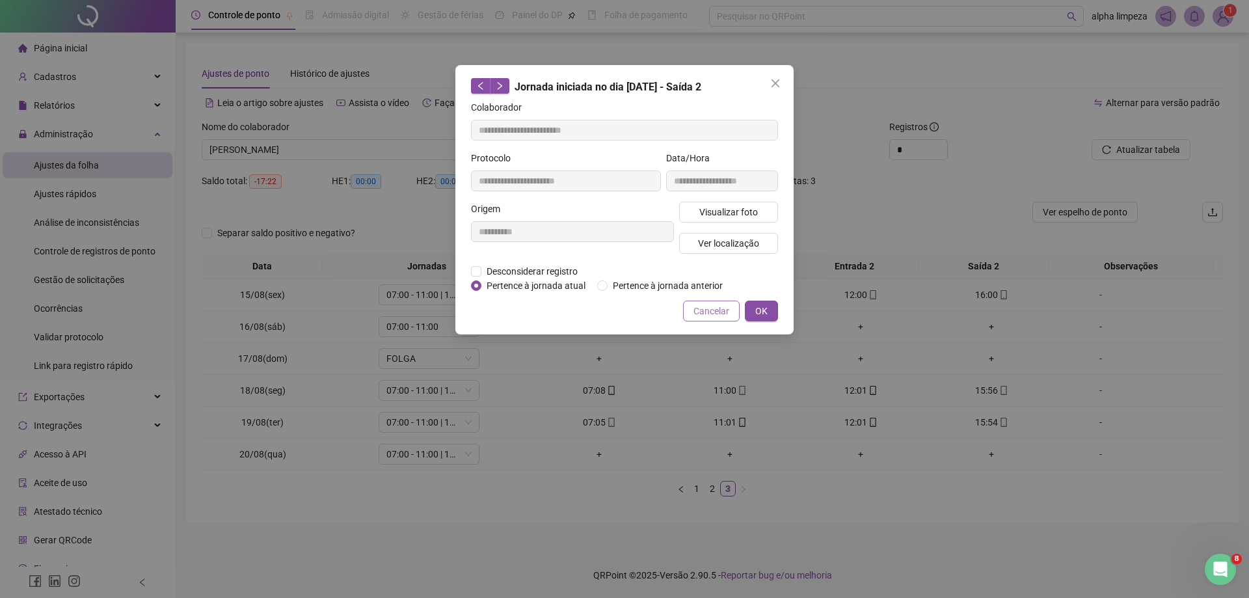
click at [718, 318] on button "Cancelar" at bounding box center [711, 311] width 57 height 21
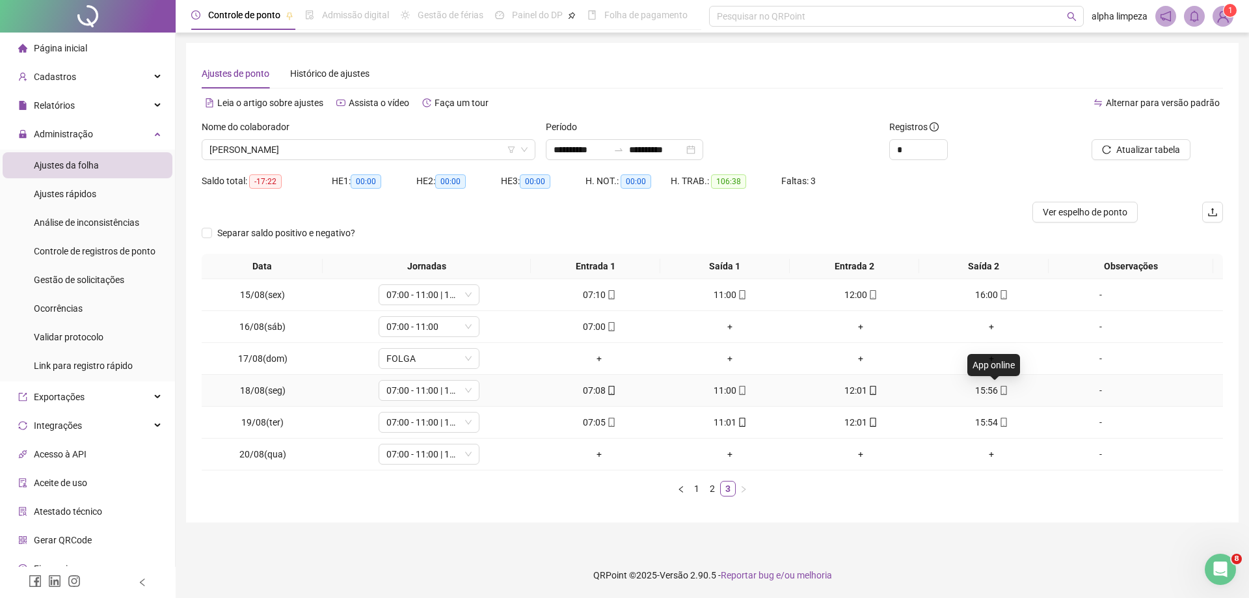
click at [999, 388] on icon "mobile" at bounding box center [1003, 390] width 9 height 9
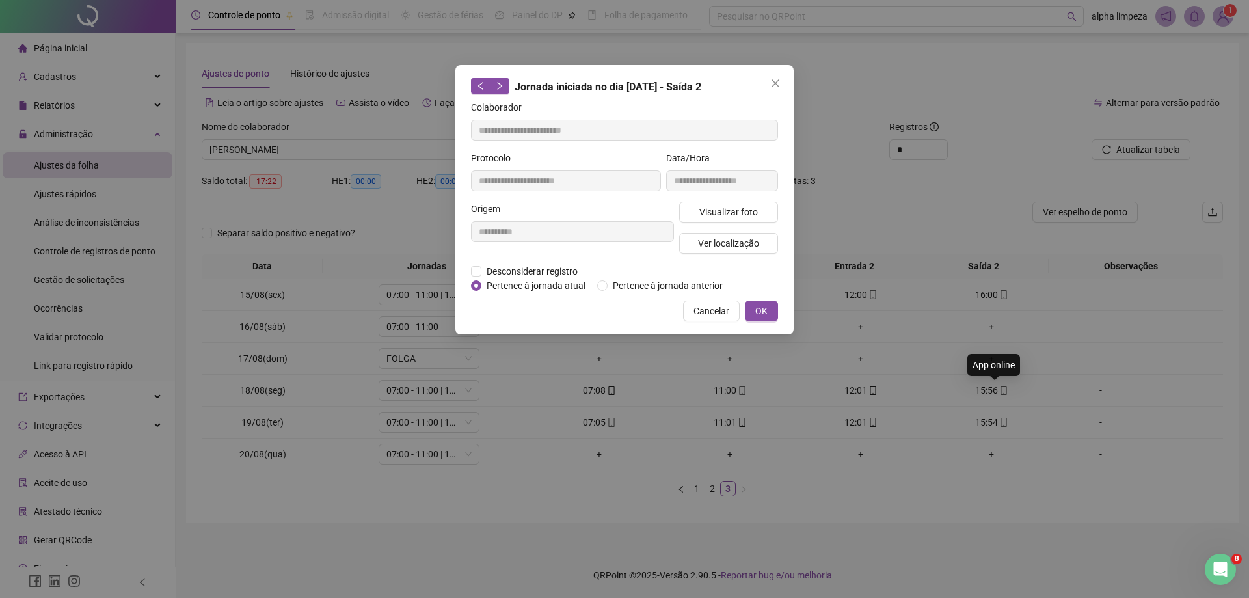
type input "**********"
click at [776, 221] on button "Visualizar foto" at bounding box center [728, 212] width 99 height 21
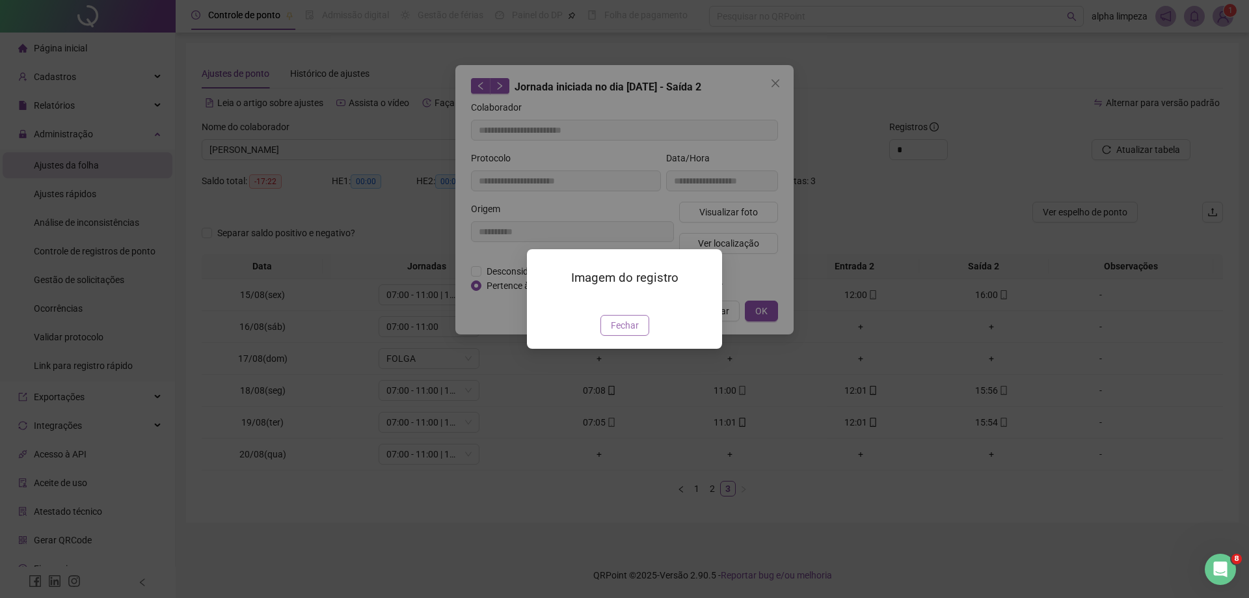
click at [639, 336] on button "Fechar" at bounding box center [625, 325] width 49 height 21
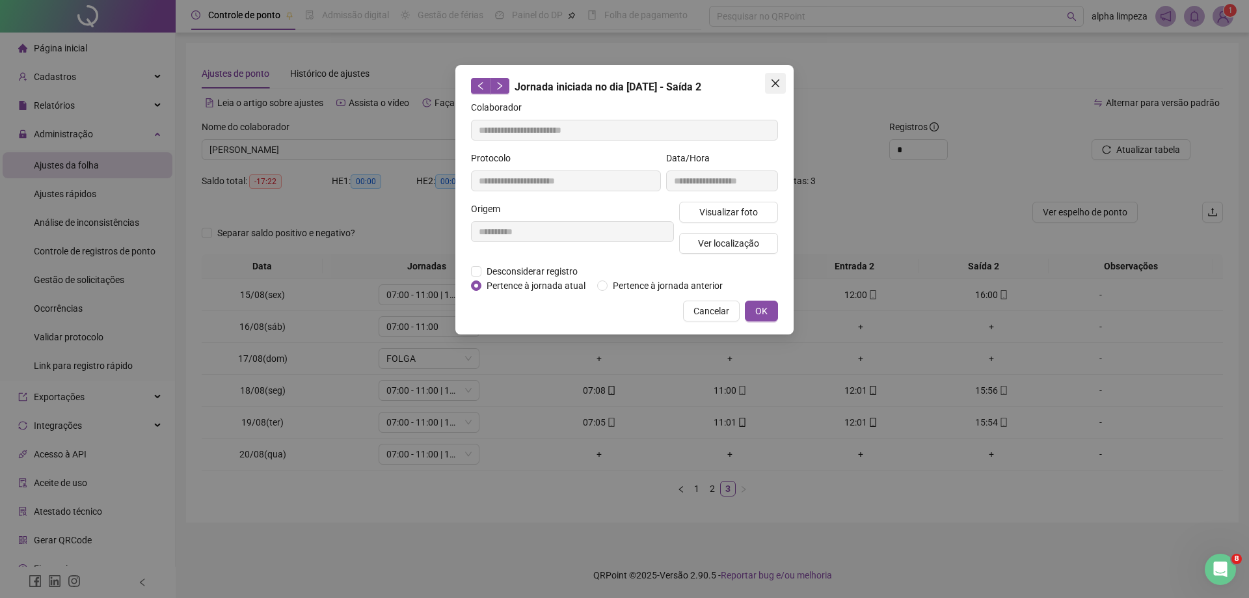
click at [781, 83] on span "Close" at bounding box center [775, 83] width 21 height 10
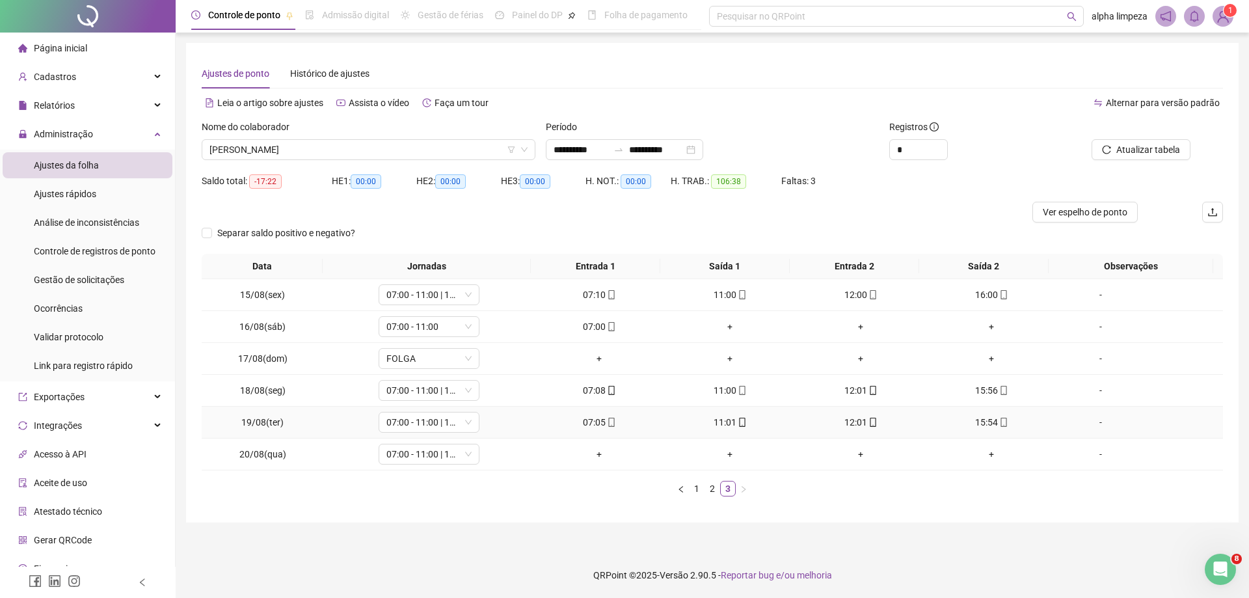
click at [991, 431] on td "15:54" at bounding box center [992, 423] width 131 height 32
click at [1001, 420] on div "15:54" at bounding box center [992, 422] width 120 height 14
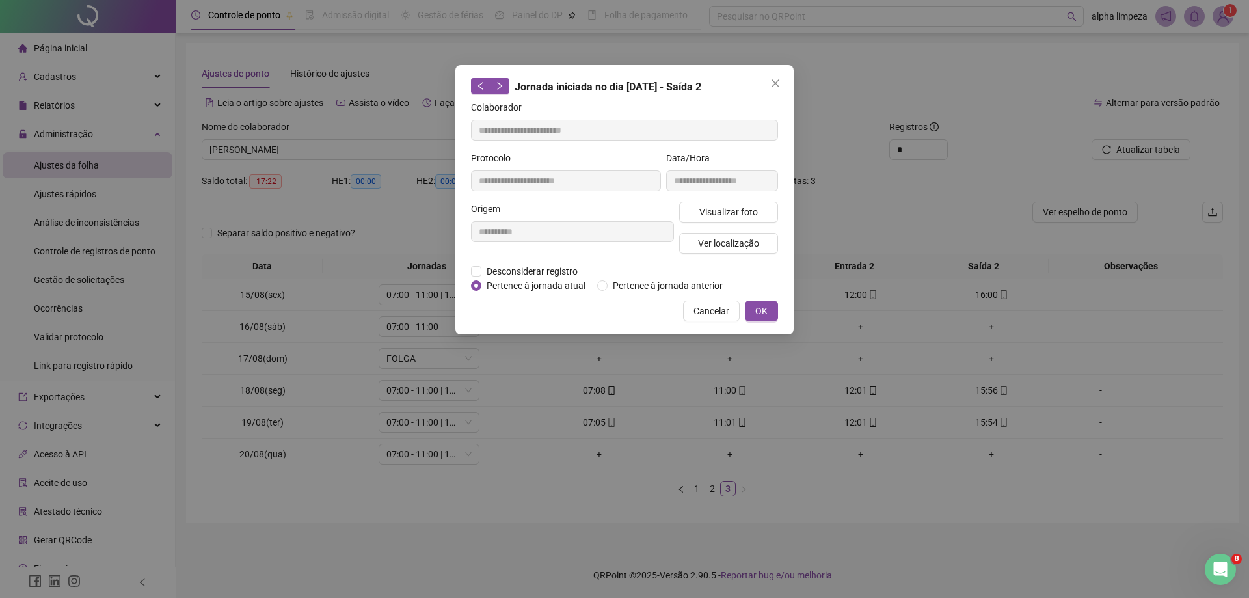
type input "**********"
click at [750, 205] on span "Visualizar foto" at bounding box center [729, 212] width 59 height 14
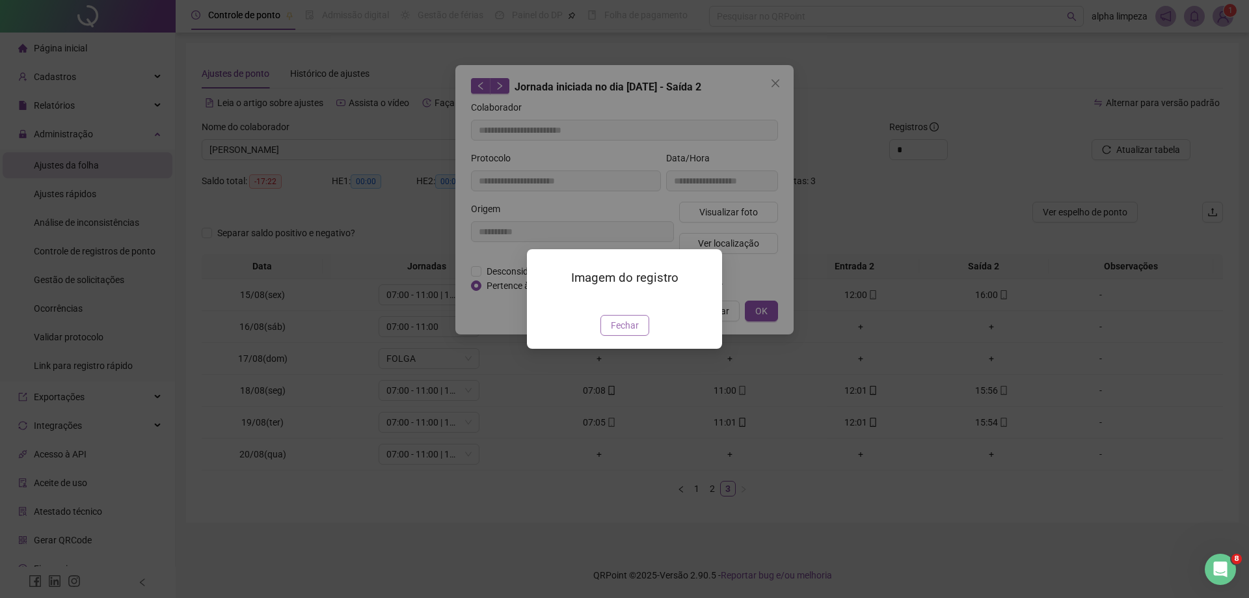
click at [625, 333] on span "Fechar" at bounding box center [625, 325] width 28 height 14
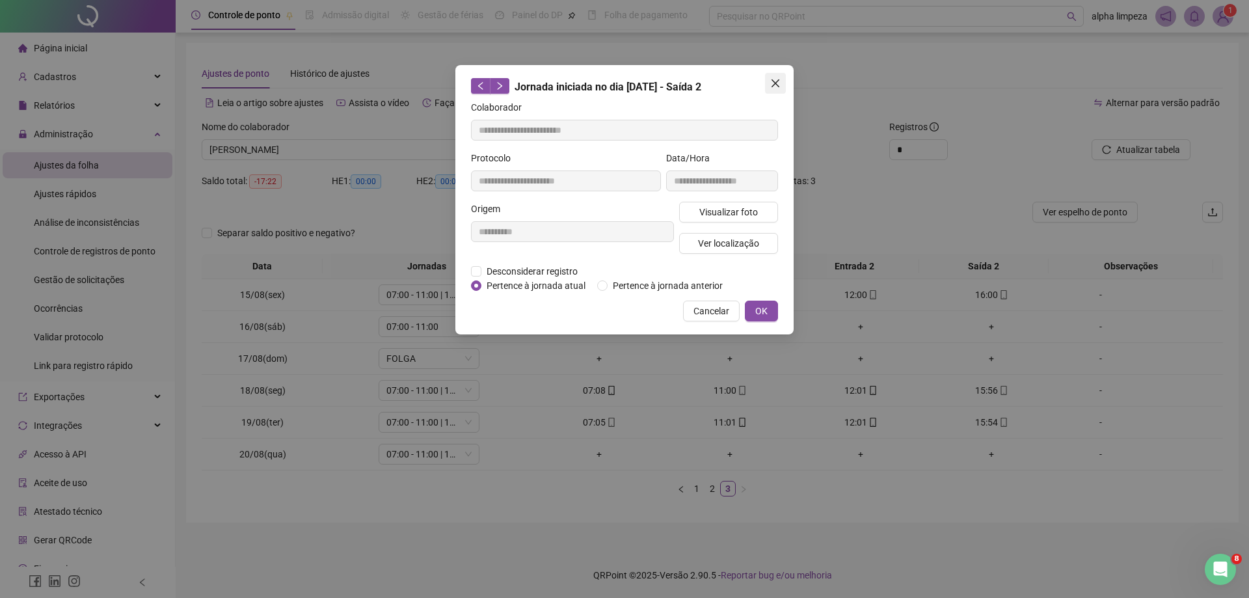
click at [778, 83] on icon "close" at bounding box center [775, 83] width 10 height 10
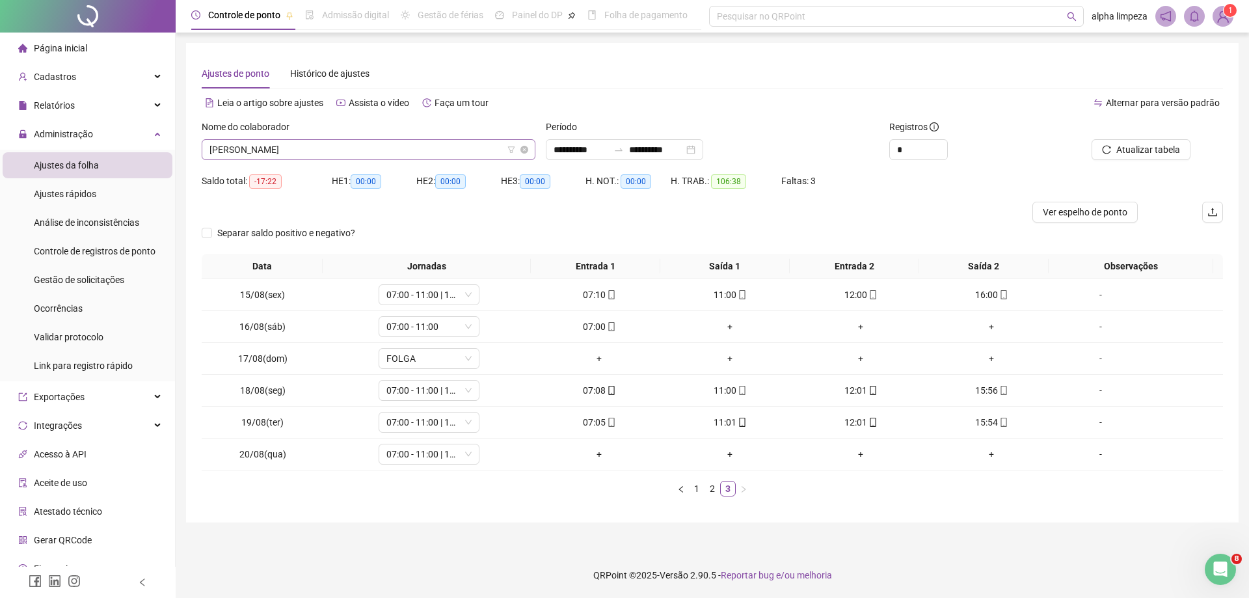
click at [480, 149] on span "[PERSON_NAME]" at bounding box center [369, 150] width 318 height 20
